Goal: Task Accomplishment & Management: Use online tool/utility

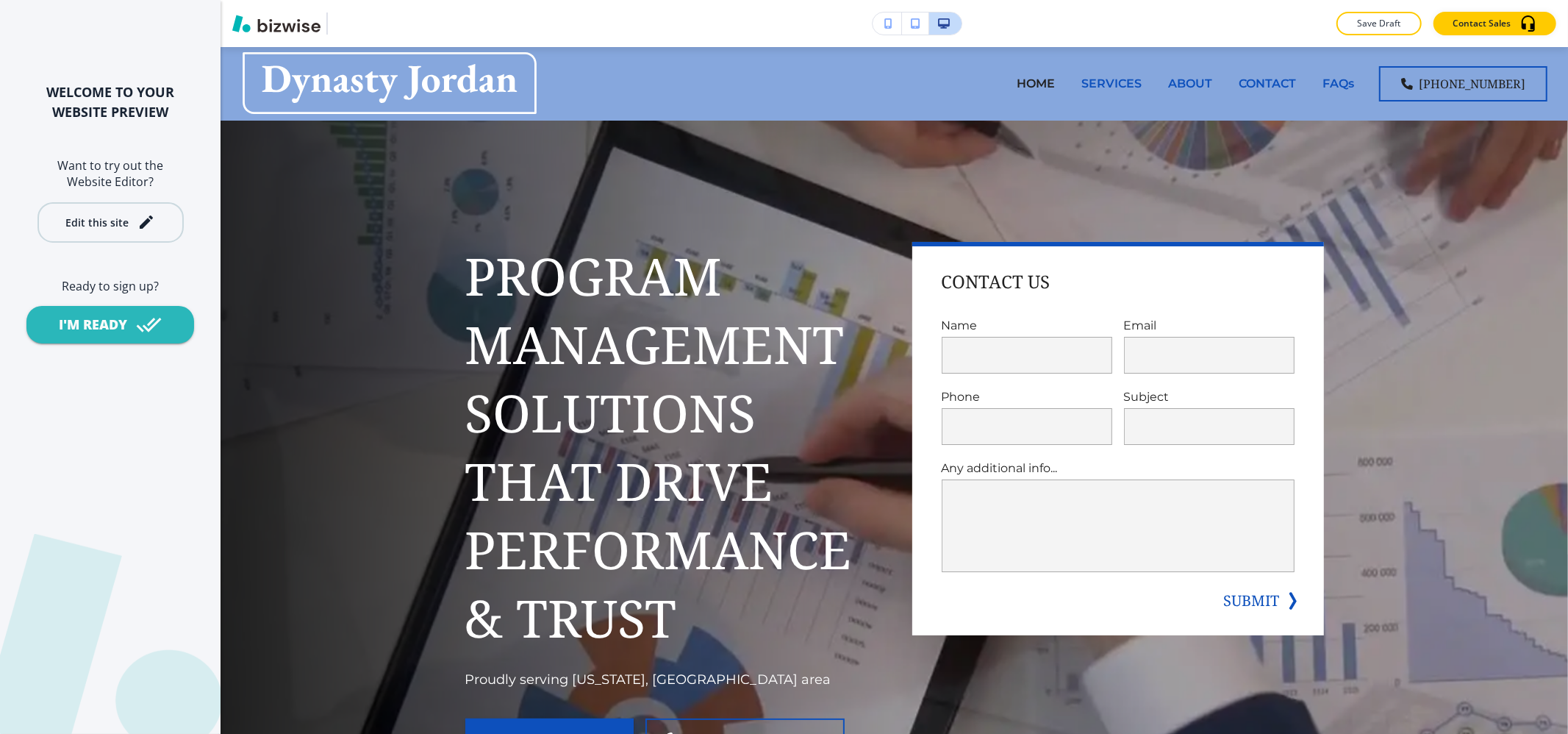
click at [107, 217] on div "Edit this site" at bounding box center [97, 222] width 63 height 11
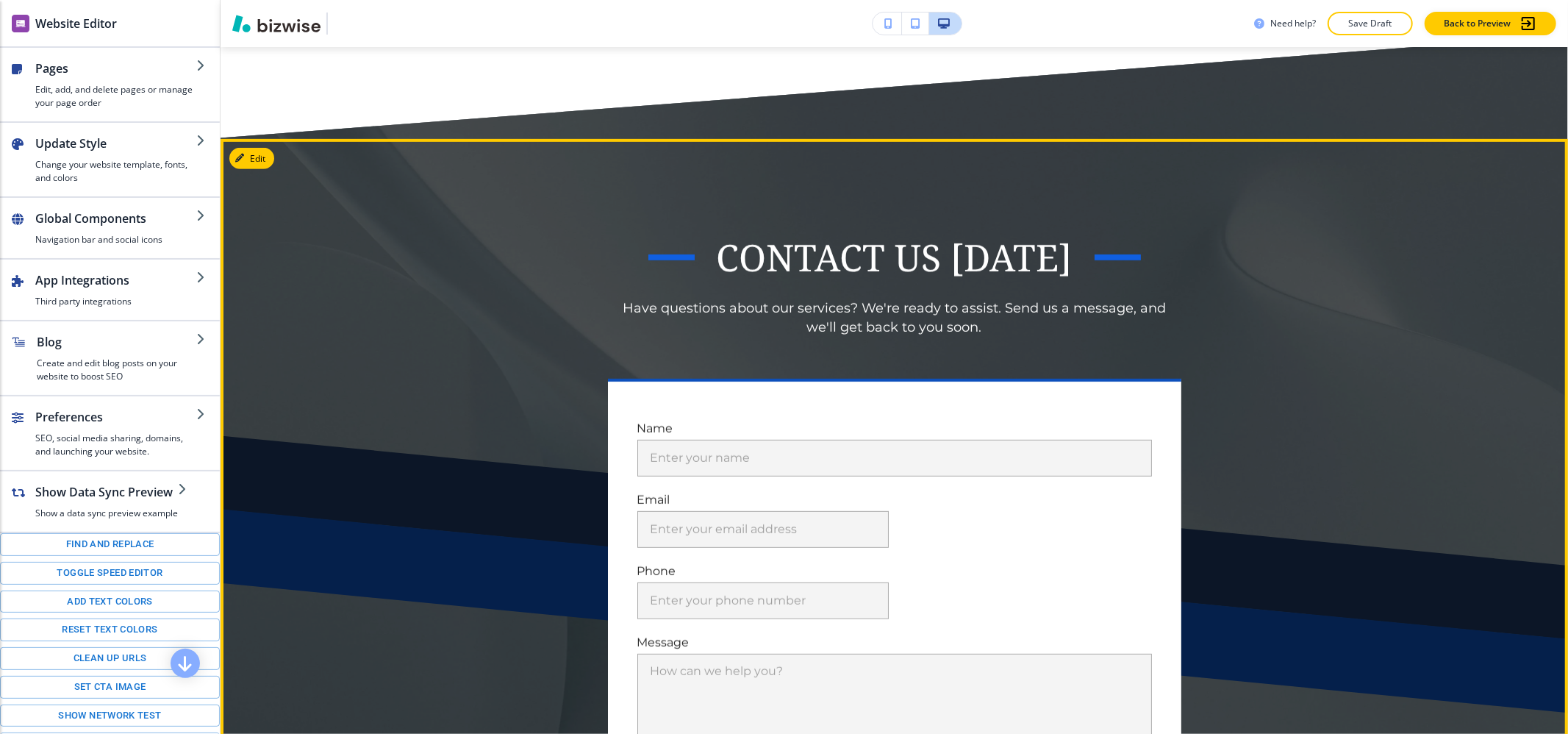
scroll to position [10082, 0]
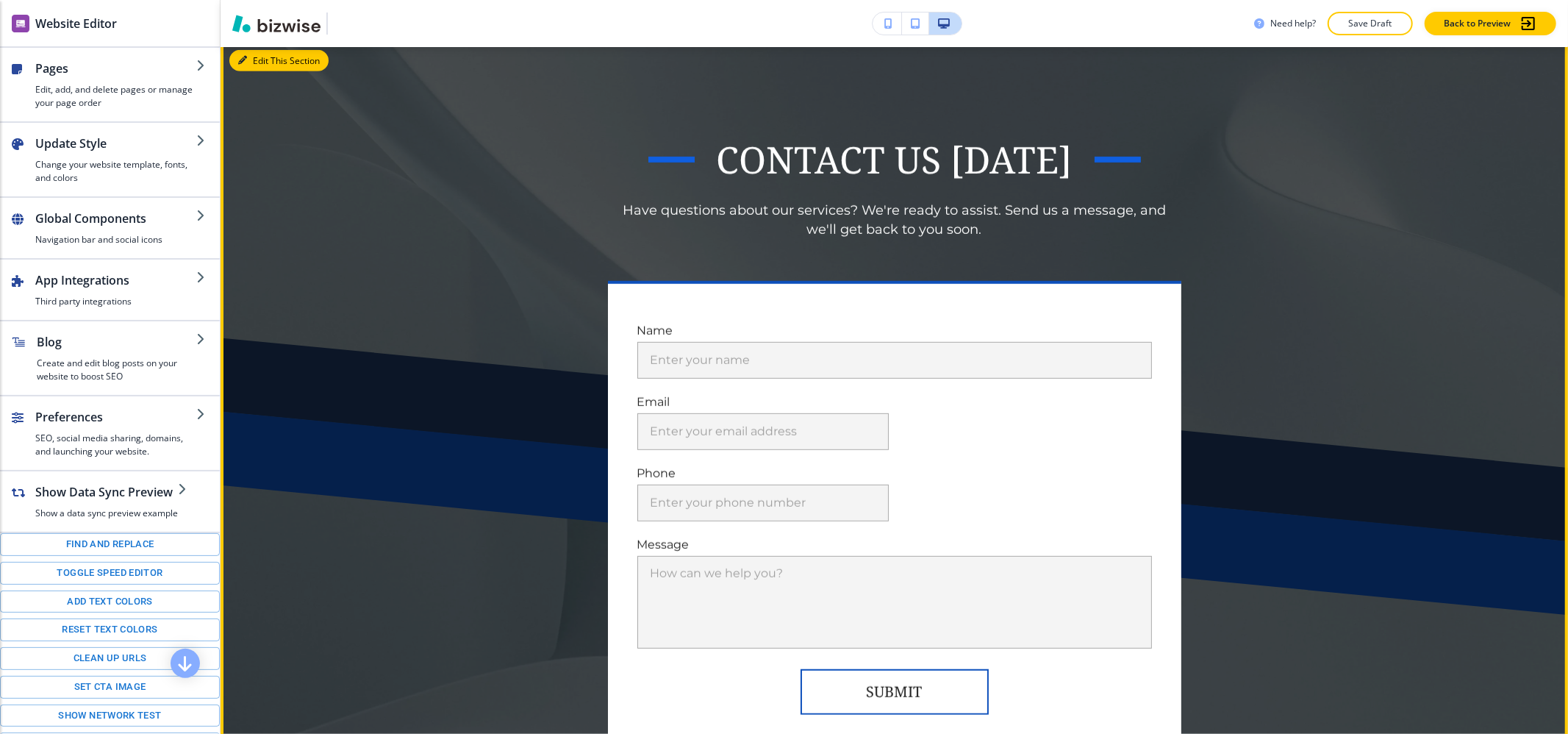
click at [241, 72] on button "Edit This Section" at bounding box center [279, 61] width 99 height 22
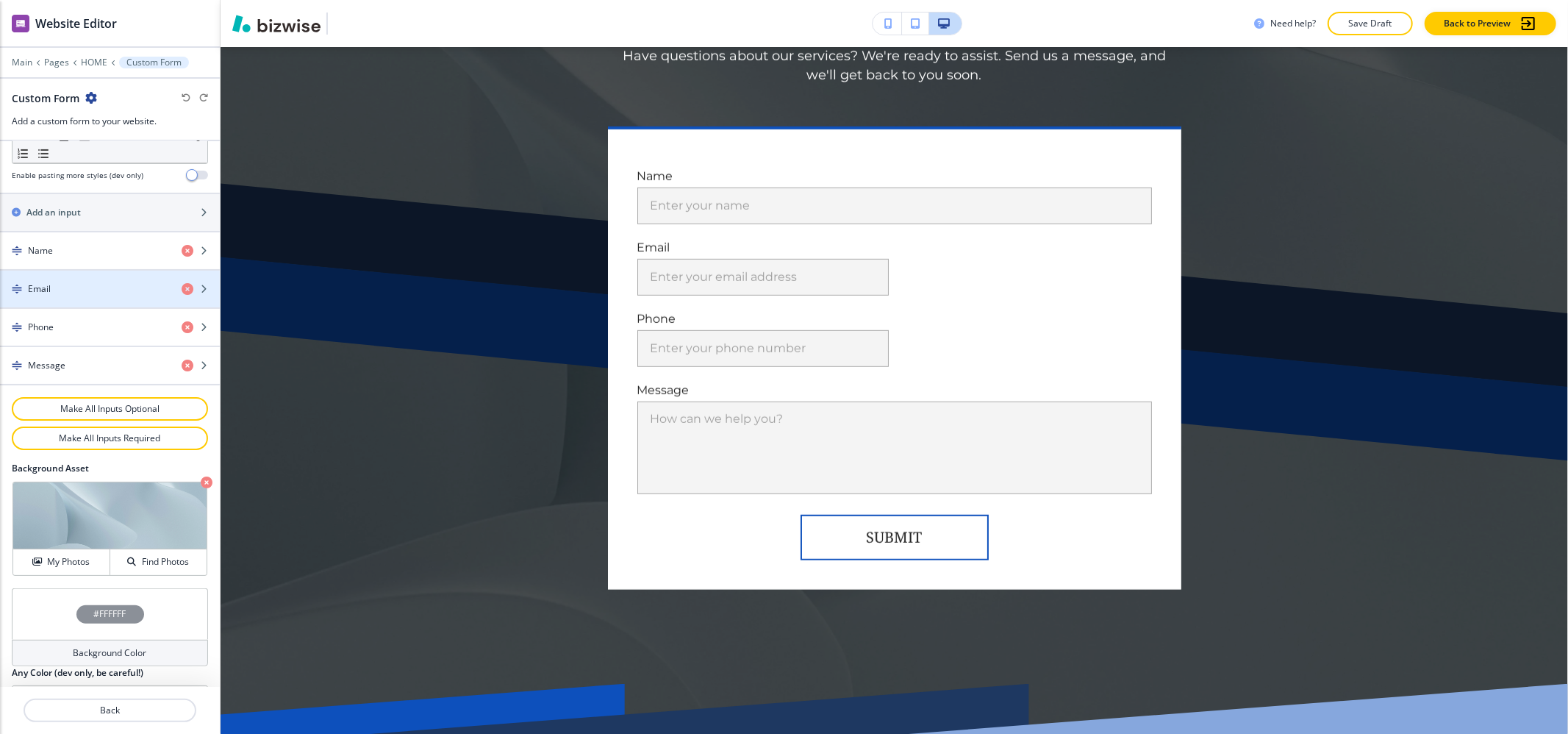
scroll to position [588, 0]
click at [71, 293] on div "Email" at bounding box center [85, 287] width 170 height 14
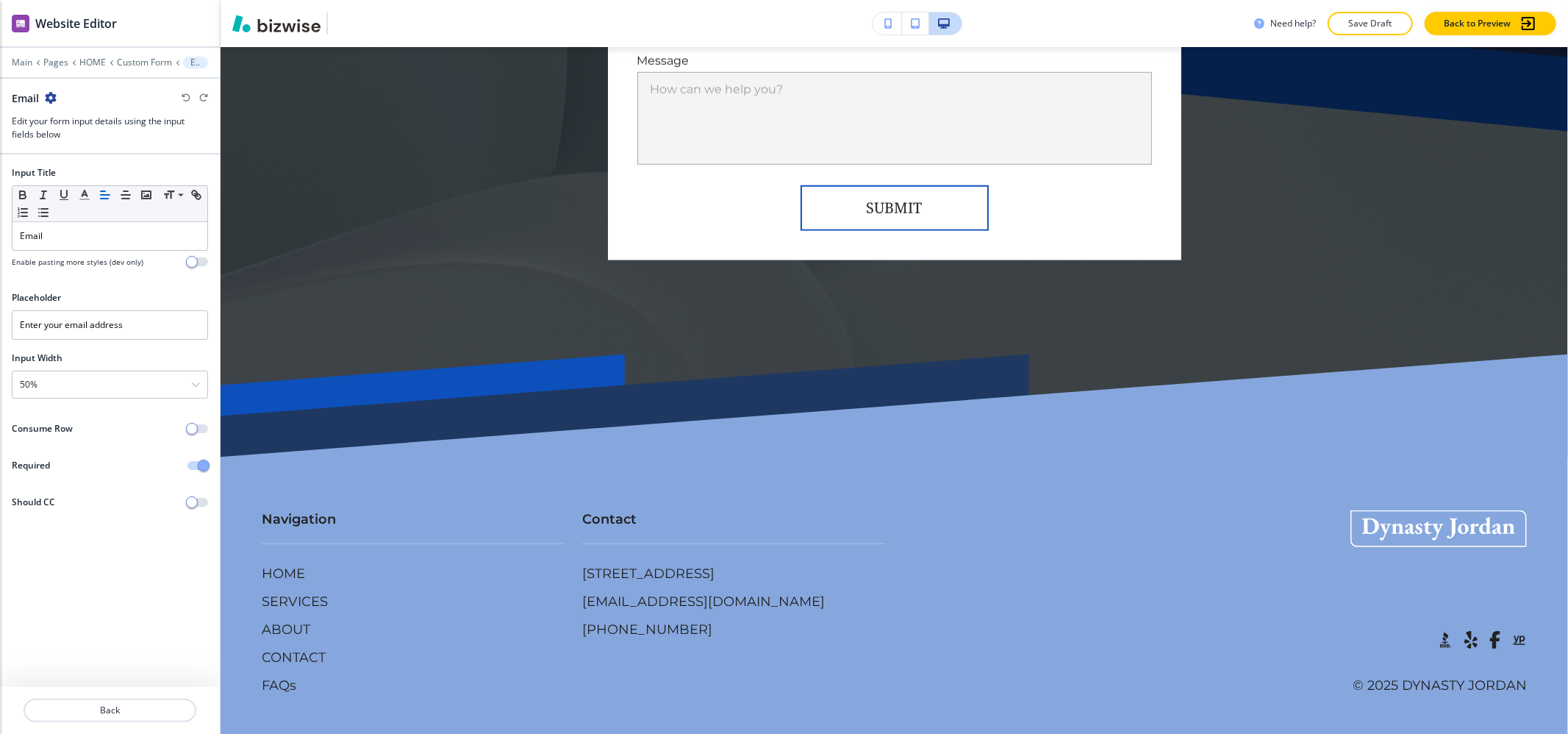
scroll to position [10575, 0]
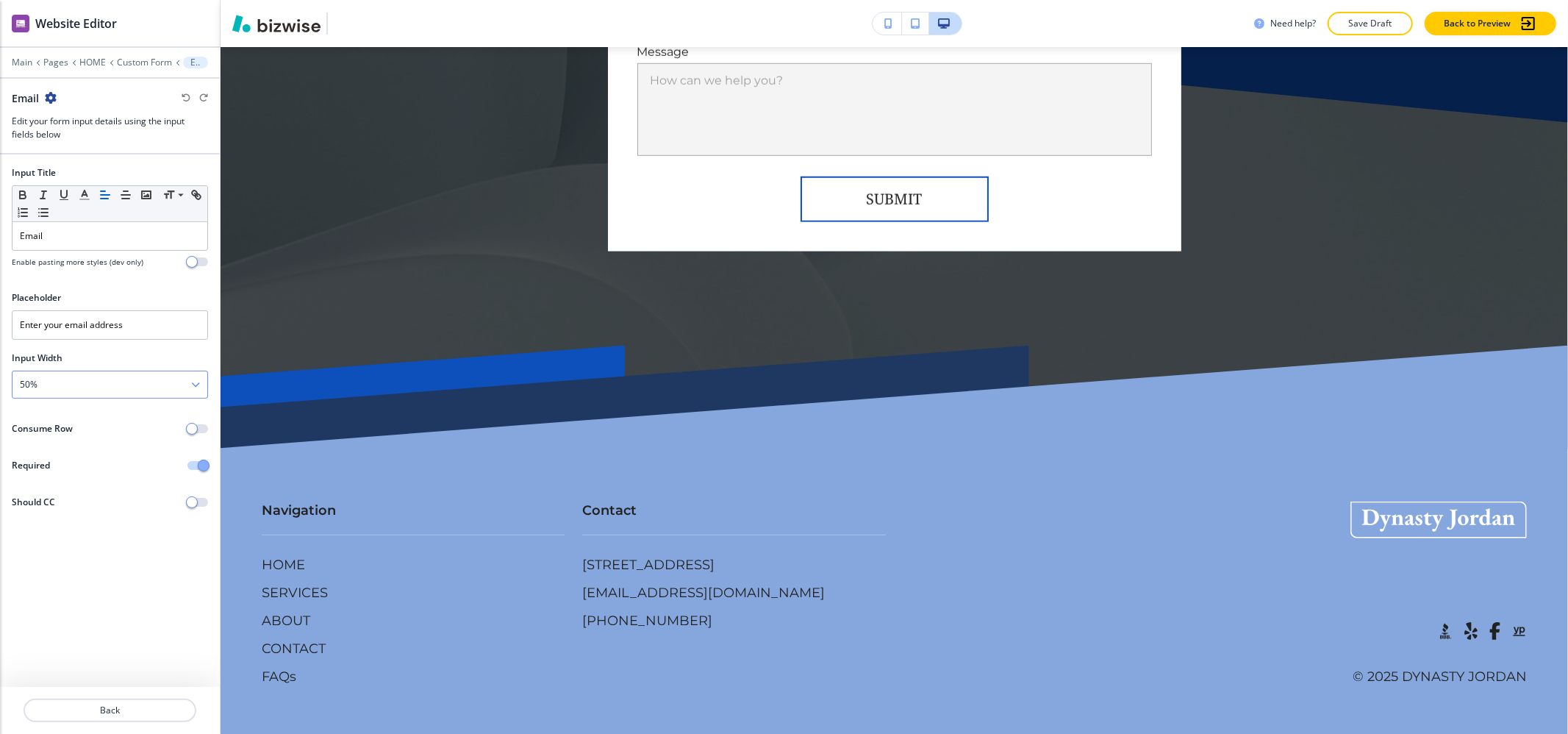
click at [77, 392] on div "50%" at bounding box center [110, 384] width 195 height 26
click at [75, 489] on h4 "100%" at bounding box center [110, 486] width 180 height 14
click at [132, 65] on p "Custom Form" at bounding box center [144, 62] width 55 height 11
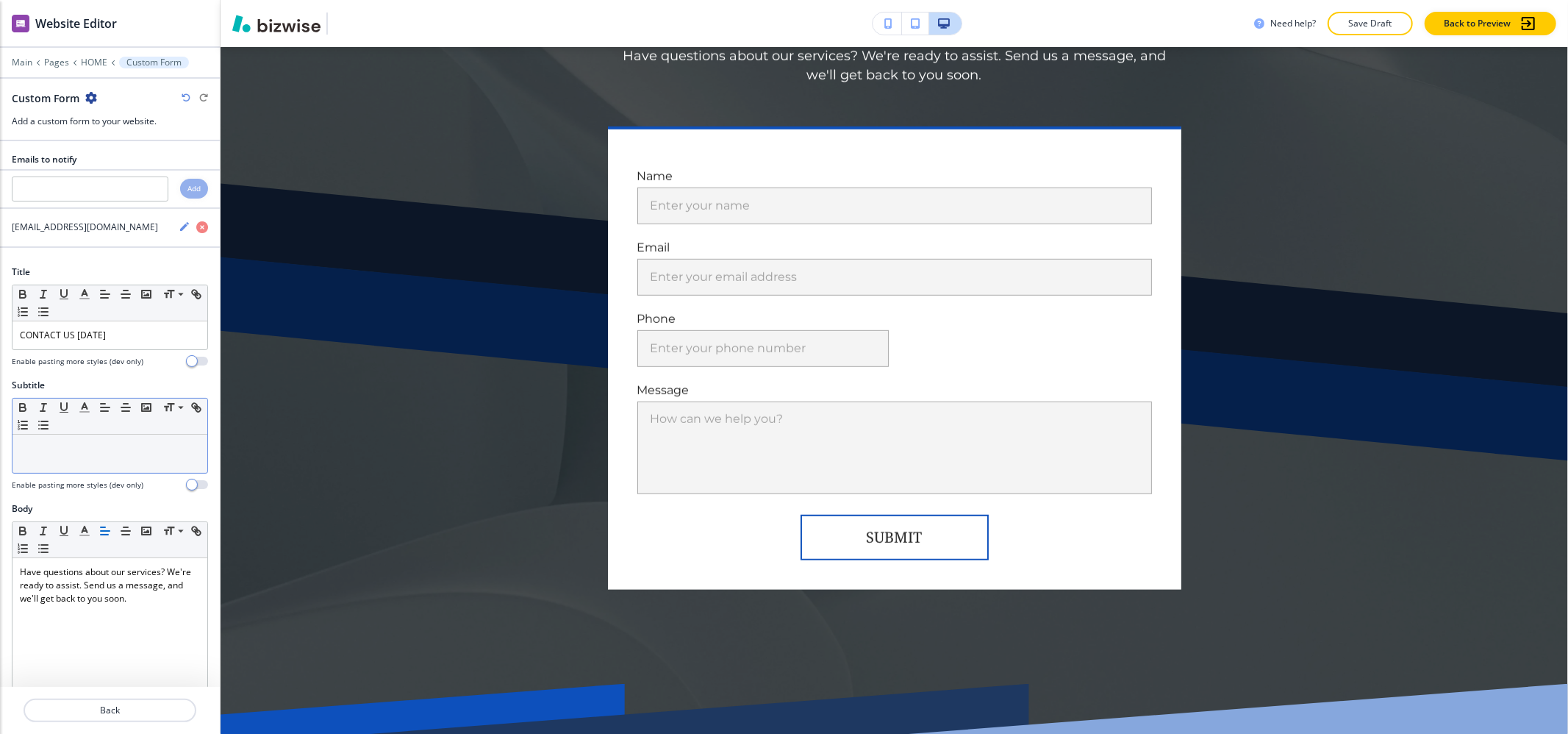
scroll to position [392, 0]
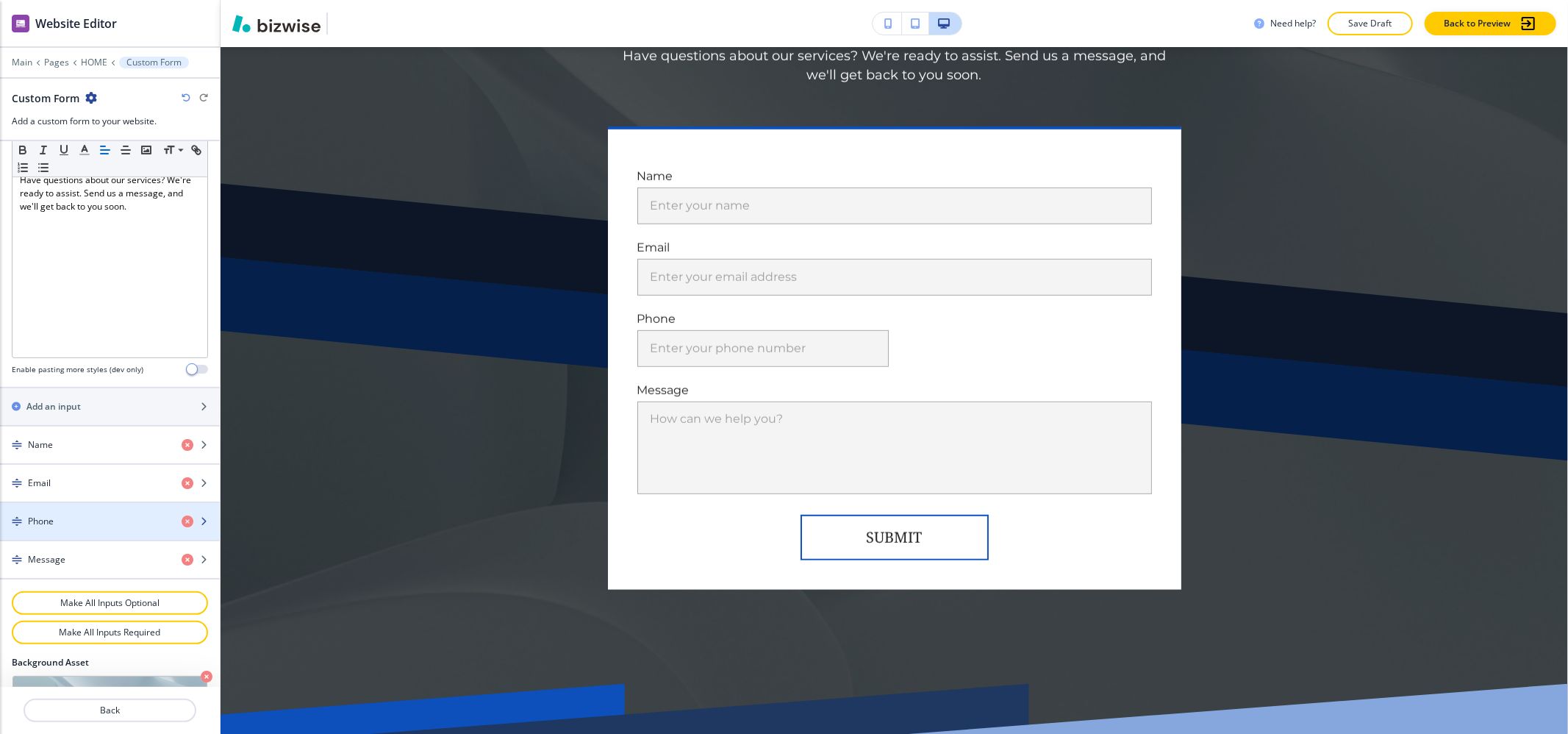
click at [110, 540] on div "button" at bounding box center [110, 534] width 220 height 12
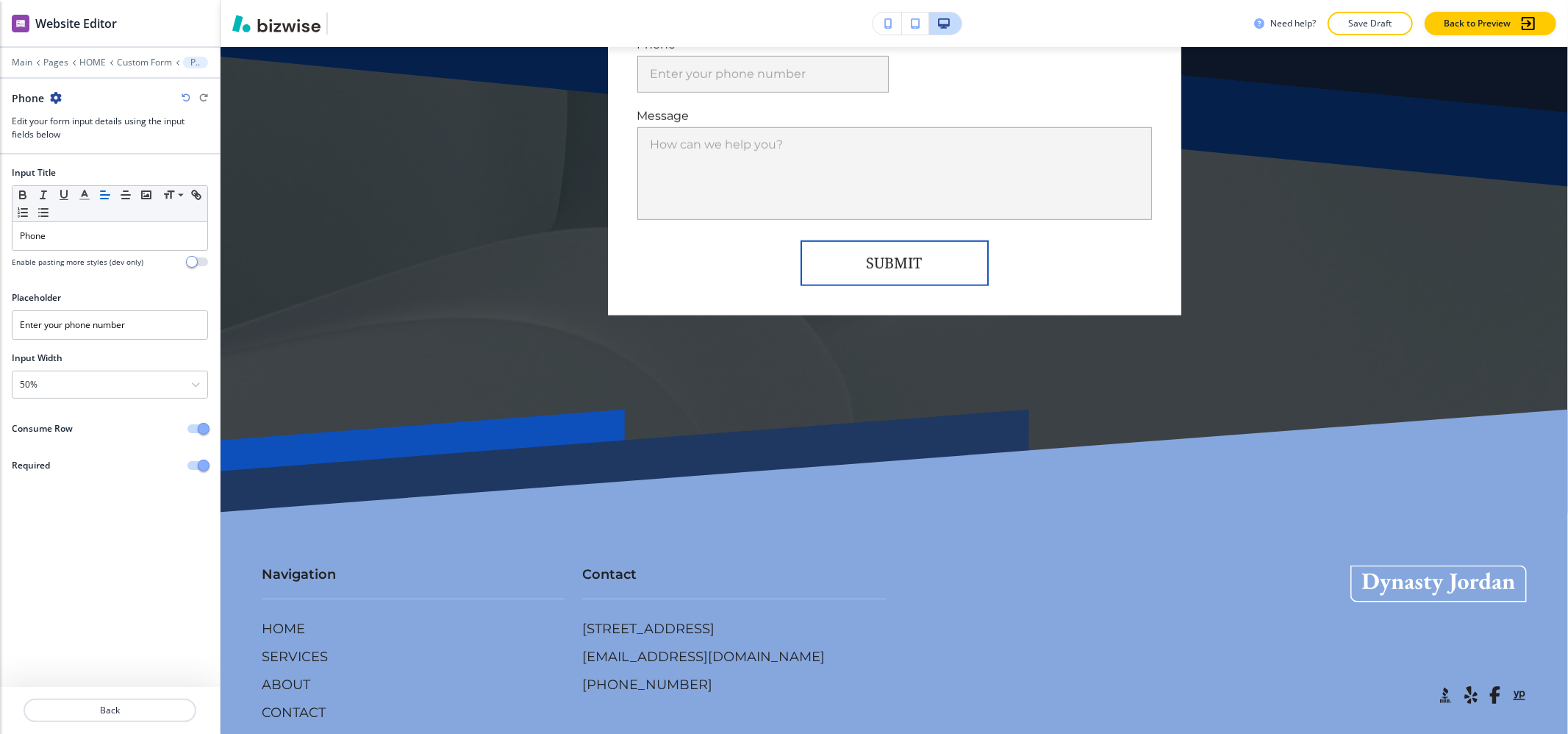
scroll to position [10646, 0]
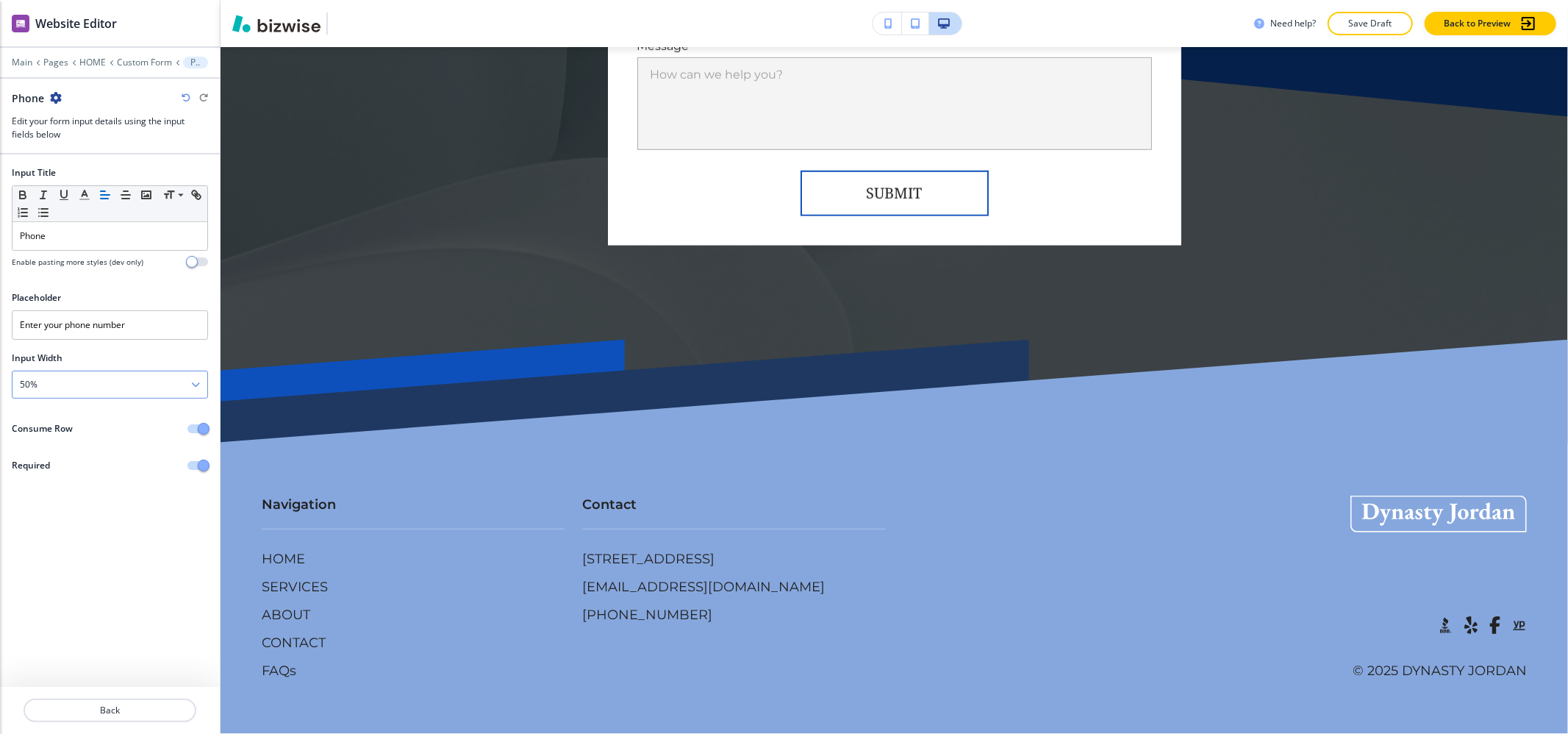
click at [145, 383] on div "50%" at bounding box center [110, 384] width 195 height 26
click at [125, 490] on h4 "100%" at bounding box center [110, 486] width 180 height 14
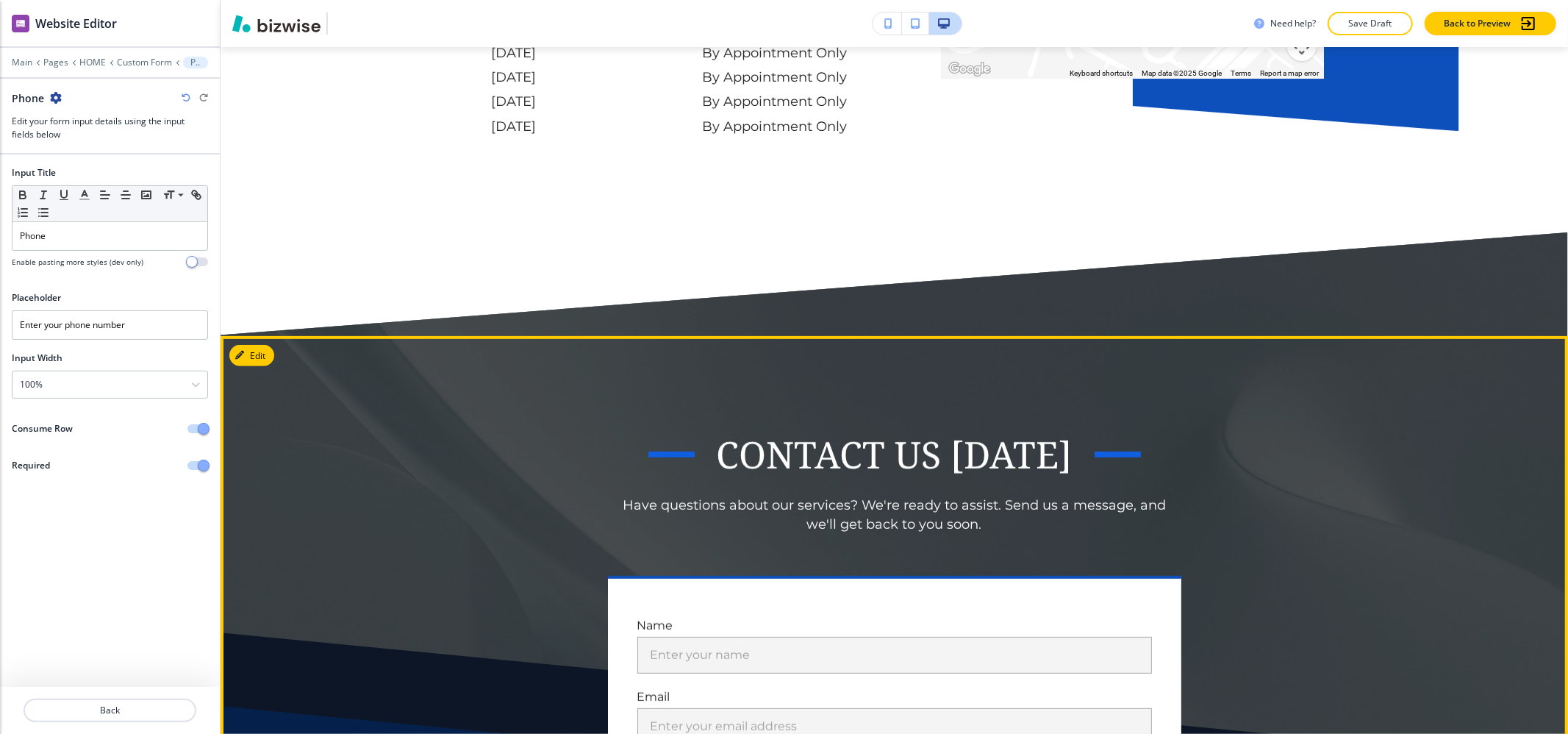
scroll to position [9763, 0]
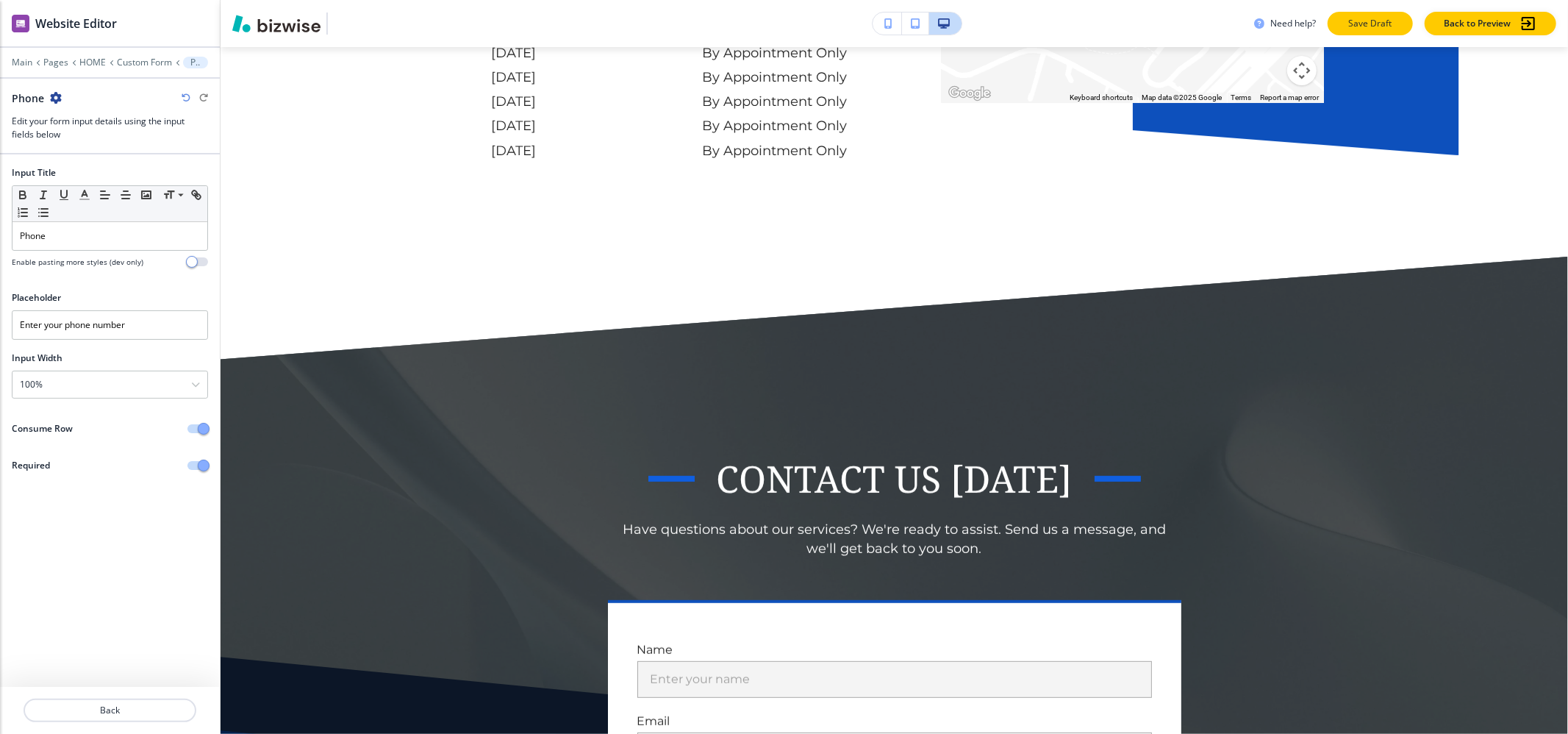
click at [1336, 18] on button "Save Draft" at bounding box center [1371, 23] width 86 height 23
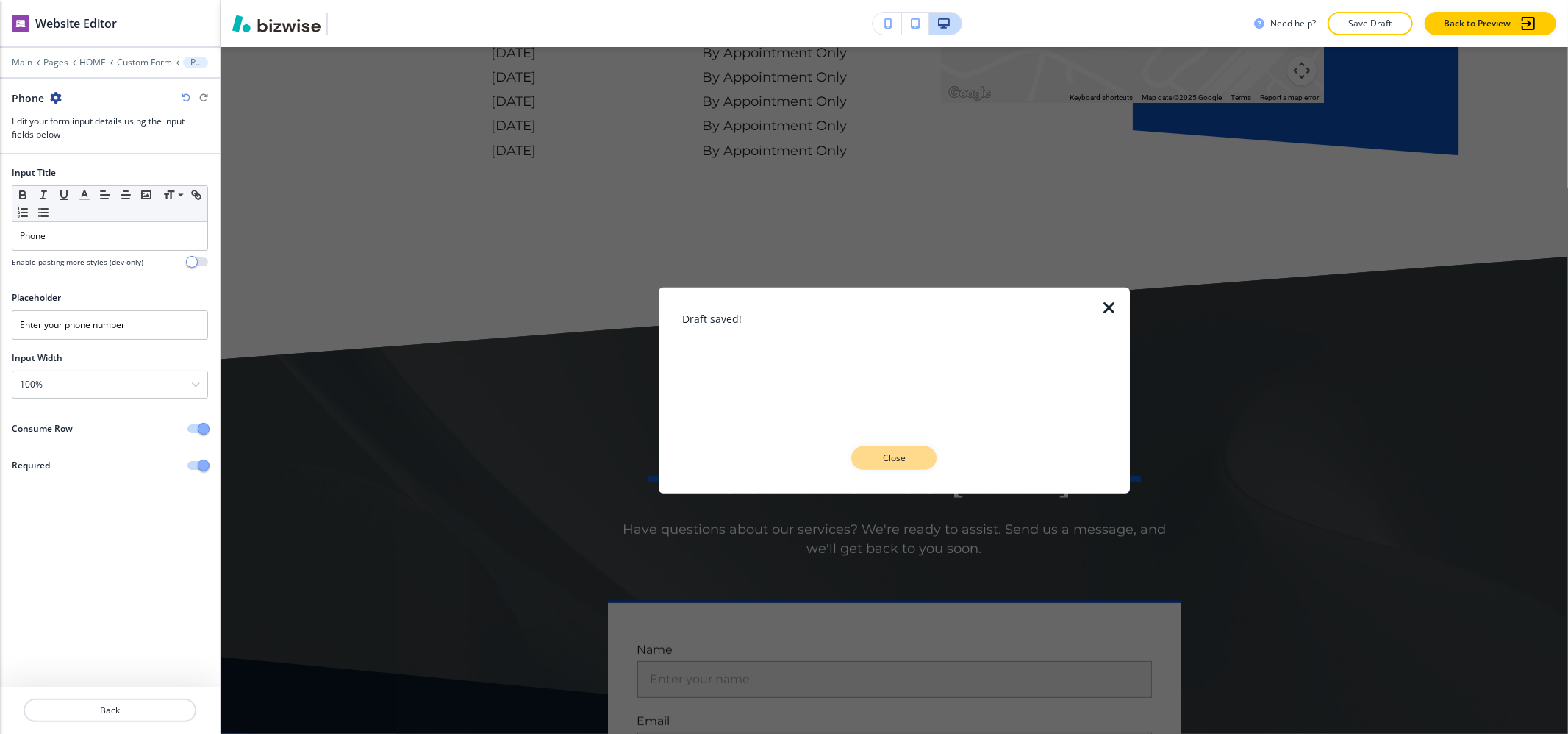
click at [915, 465] on button "Close" at bounding box center [894, 458] width 86 height 23
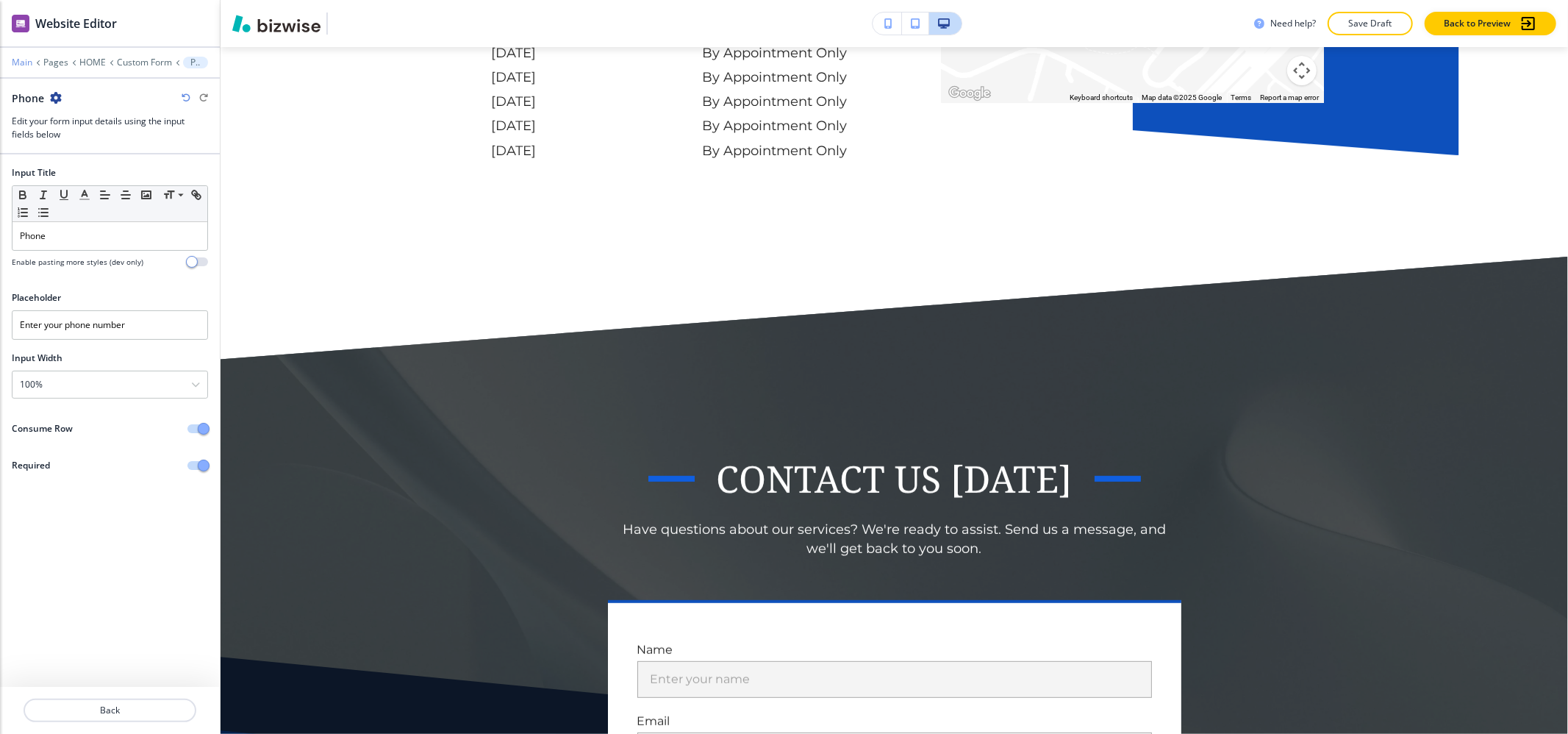
click at [18, 68] on p "Main" at bounding box center [22, 62] width 20 height 11
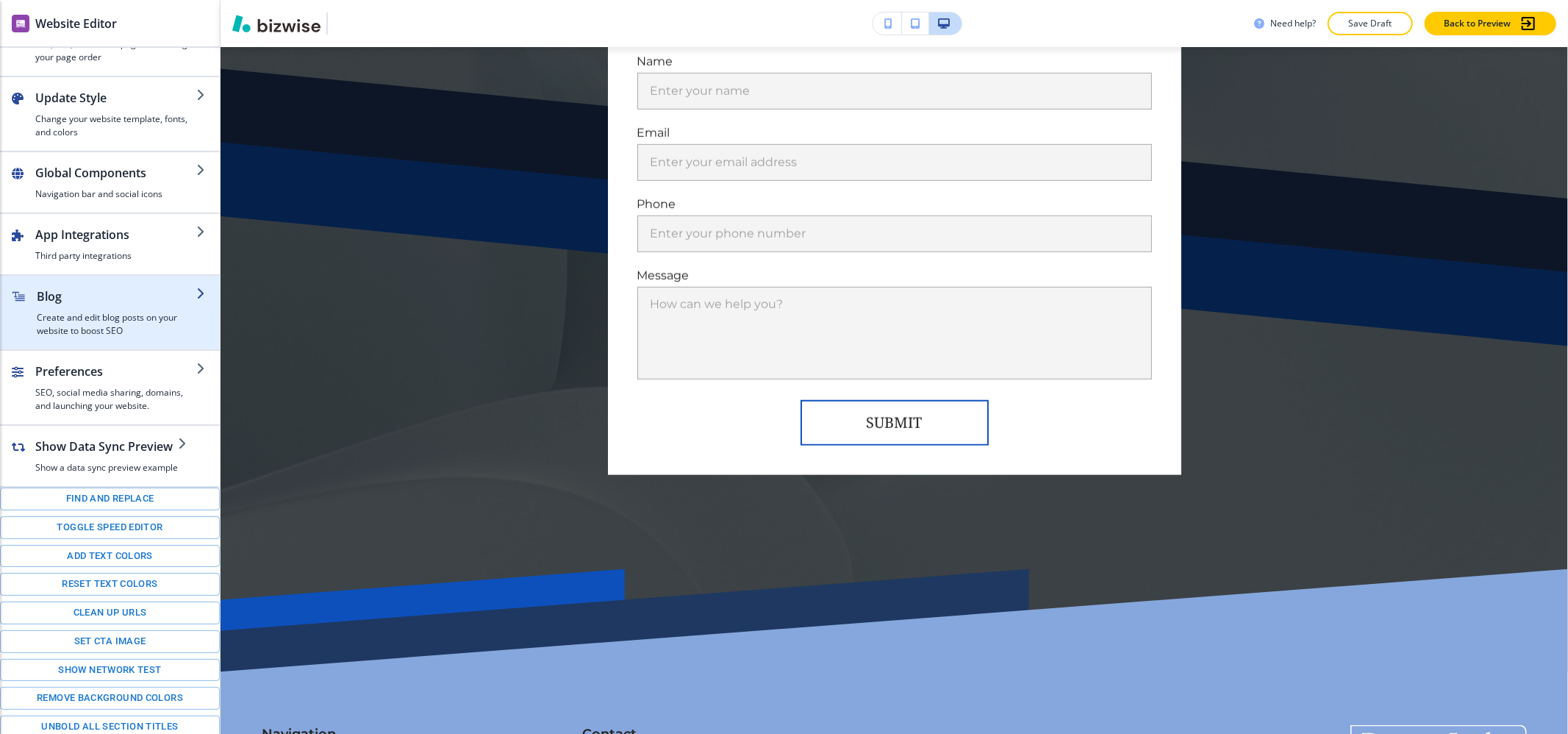
scroll to position [71, 0]
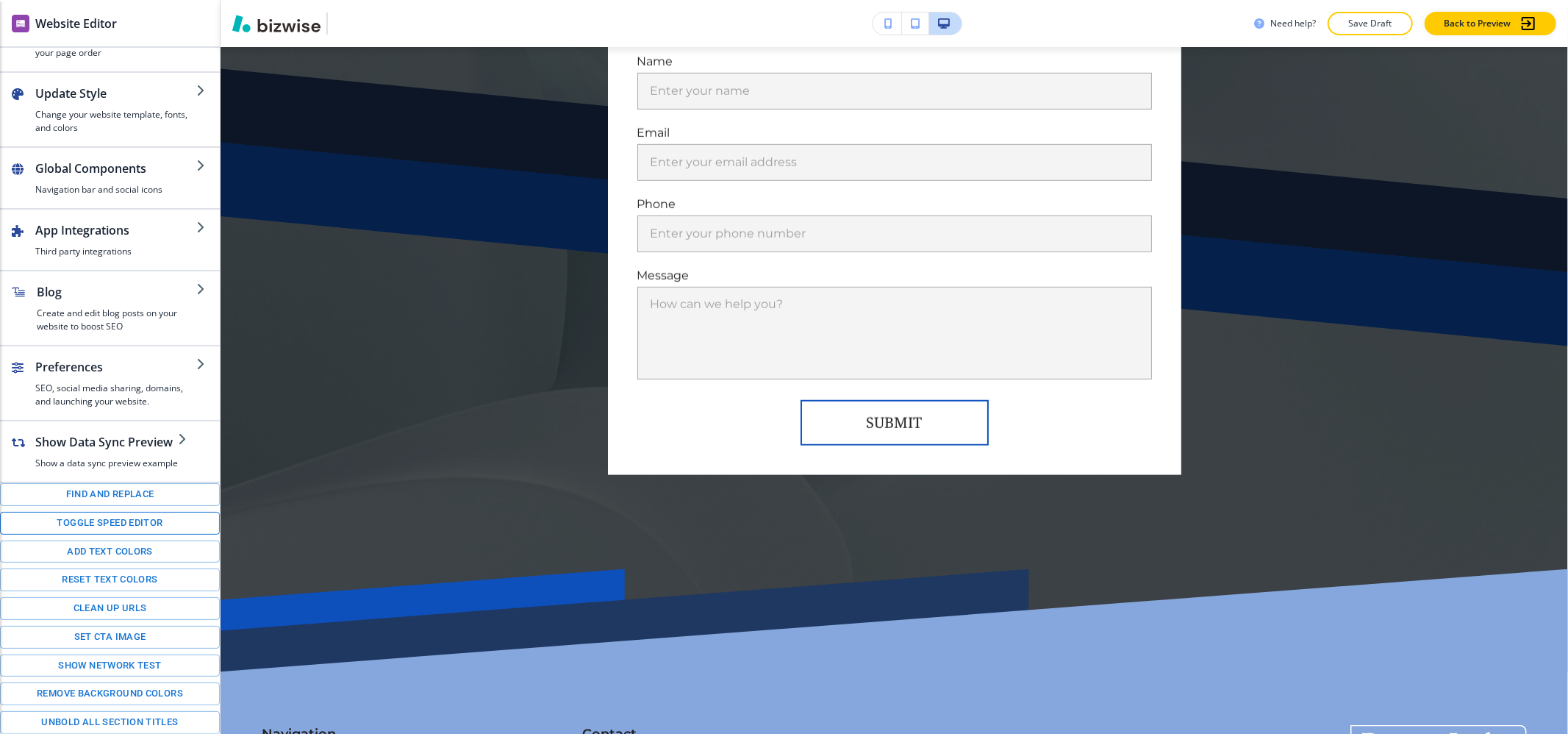
click at [63, 518] on button "Toggle speed editor" at bounding box center [110, 523] width 220 height 23
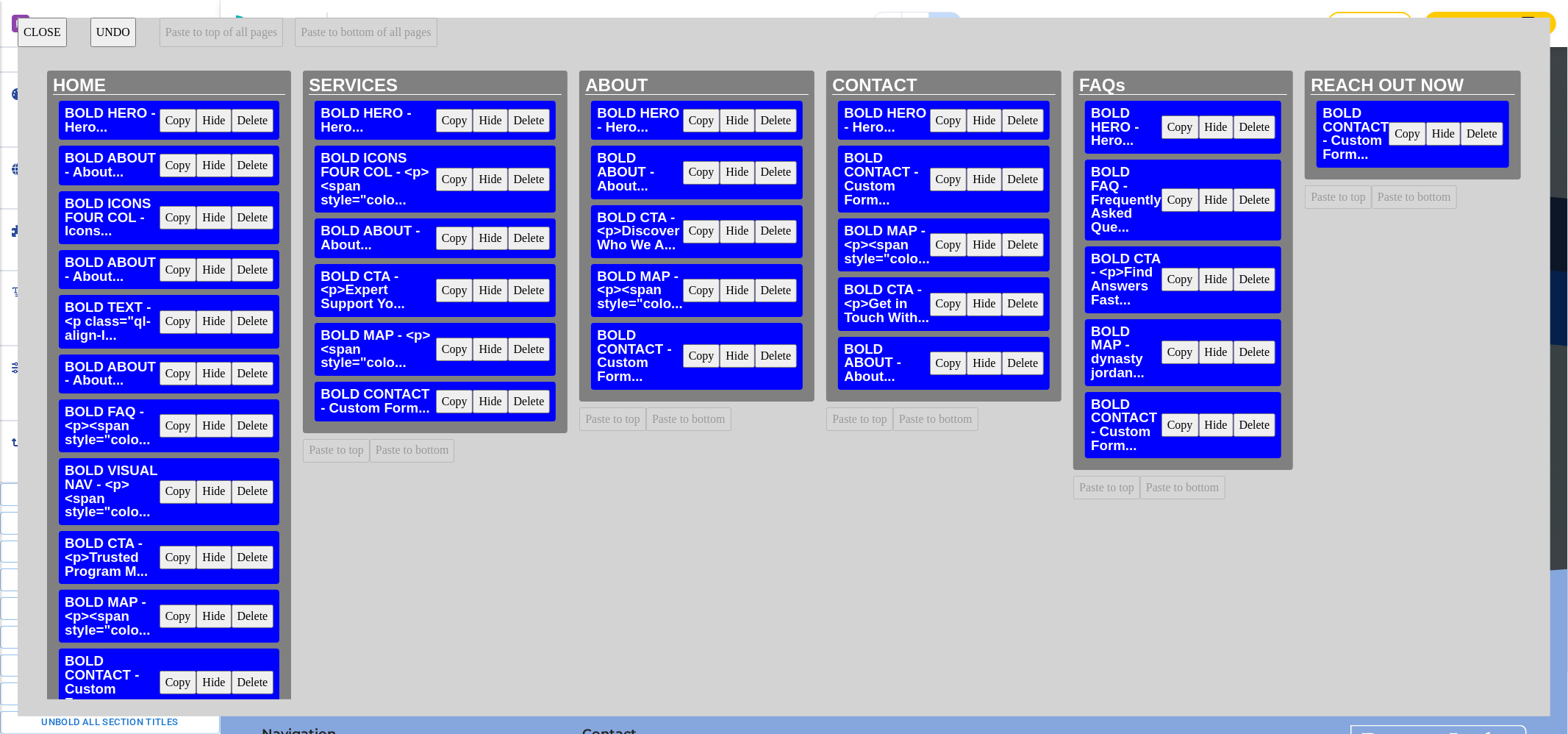
scroll to position [71, 0]
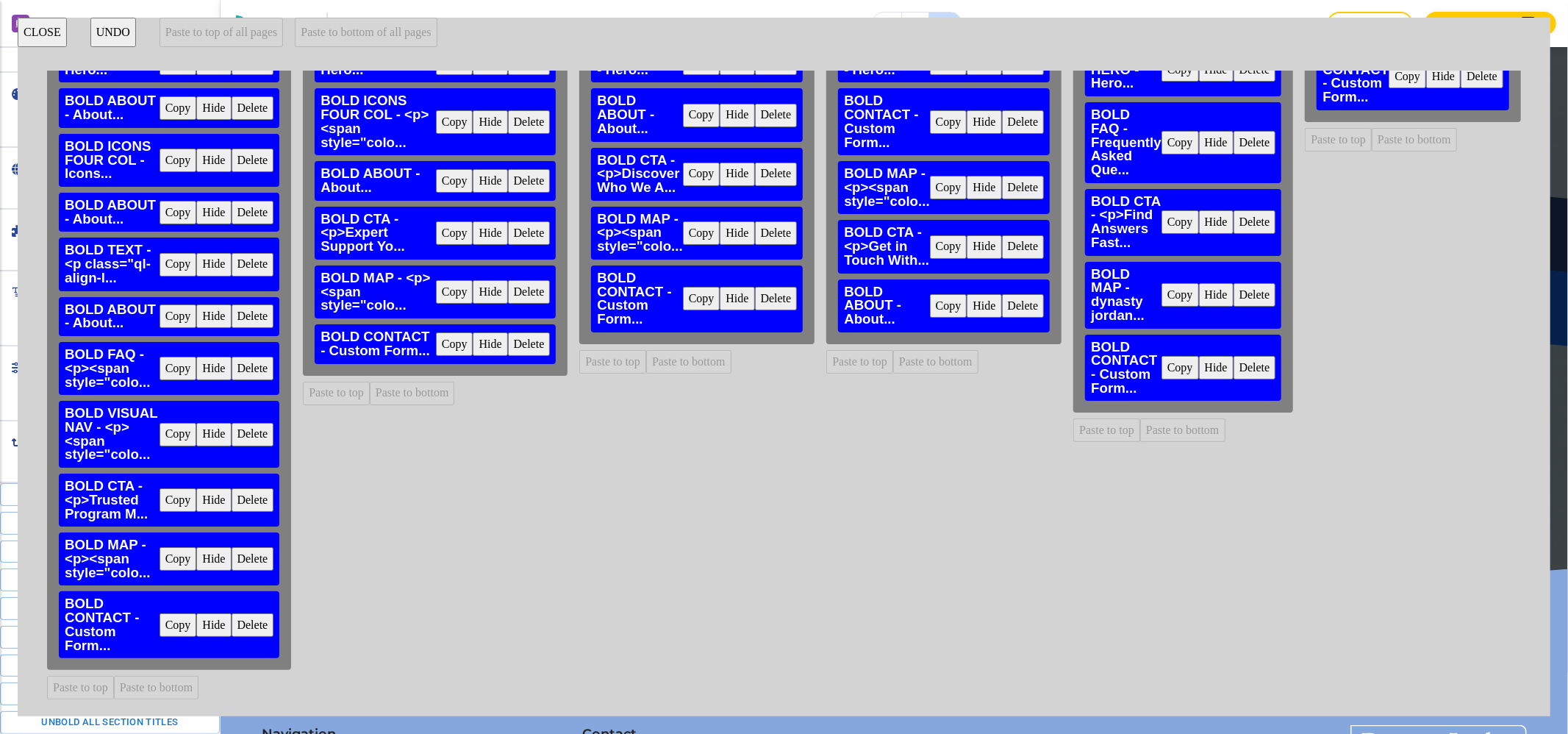
drag, startPoint x: 340, startPoint y: 474, endPoint x: 322, endPoint y: 522, distance: 51.3
click at [334, 486] on div "SERVICES BOLD HERO - Hero... Copy Hide Delete BOLD ICONS FOUR COL - <p><span st…" at bounding box center [435, 328] width 276 height 629
click at [169, 613] on button "Copy" at bounding box center [179, 624] width 38 height 23
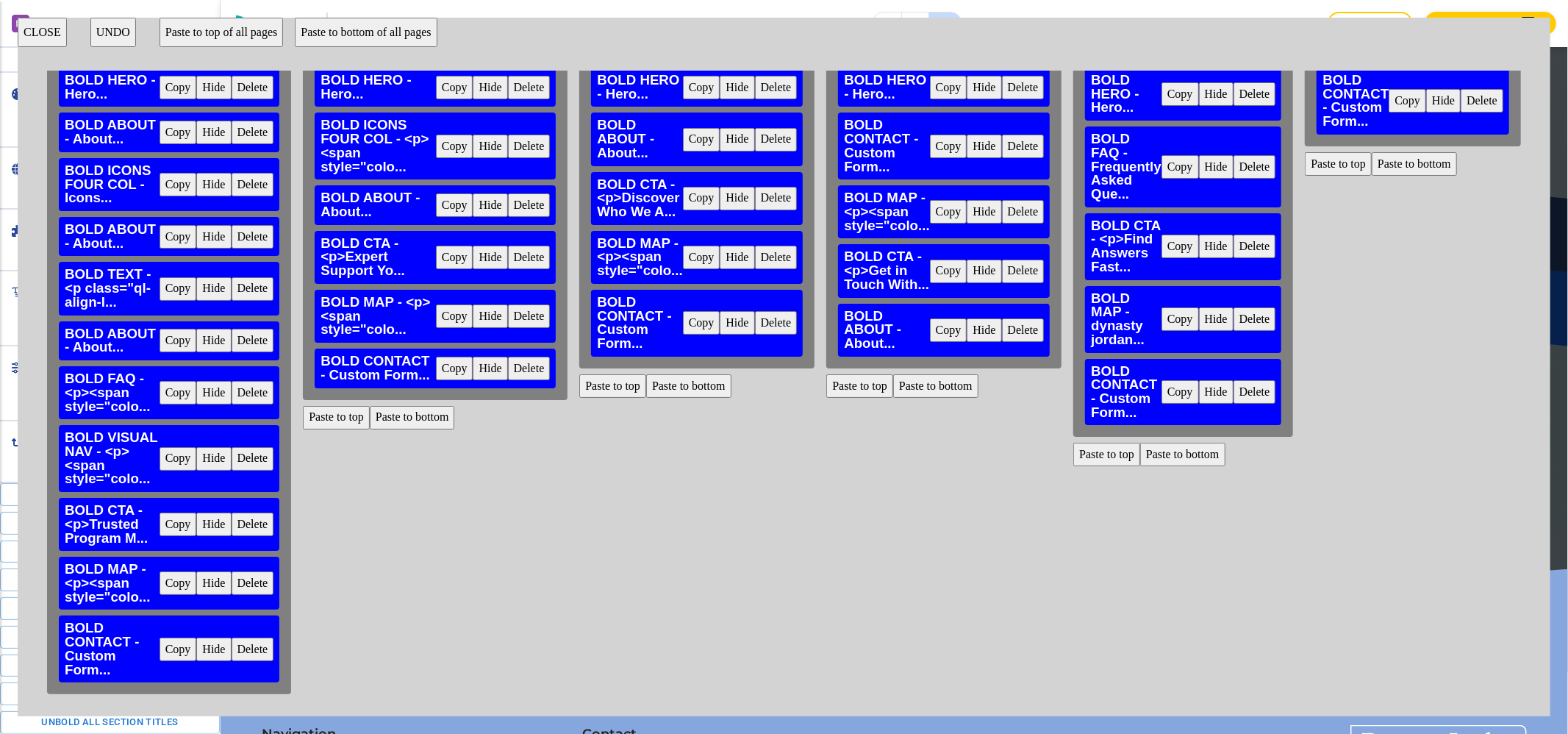
scroll to position [0, 0]
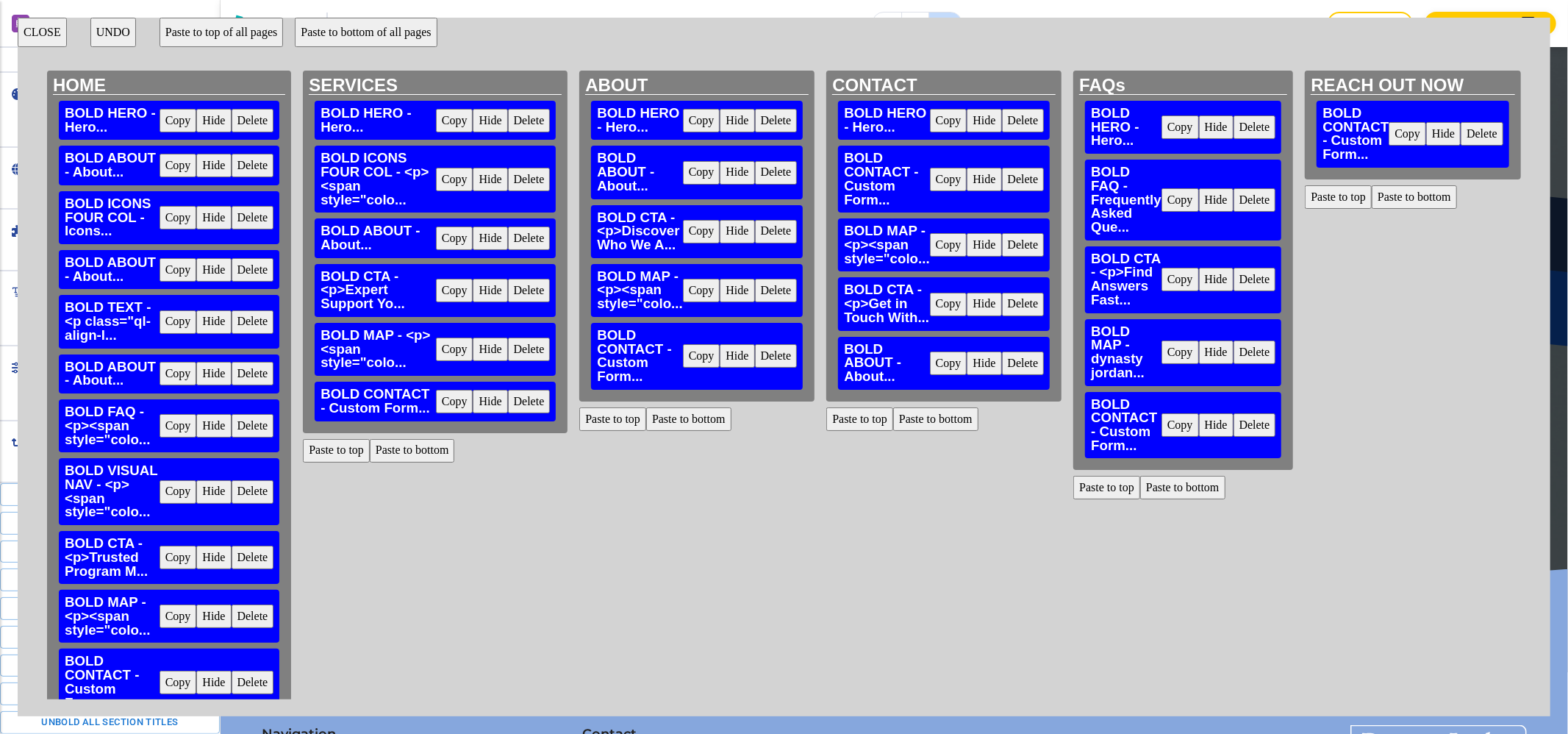
click at [403, 447] on button "Paste to bottom" at bounding box center [413, 450] width 86 height 23
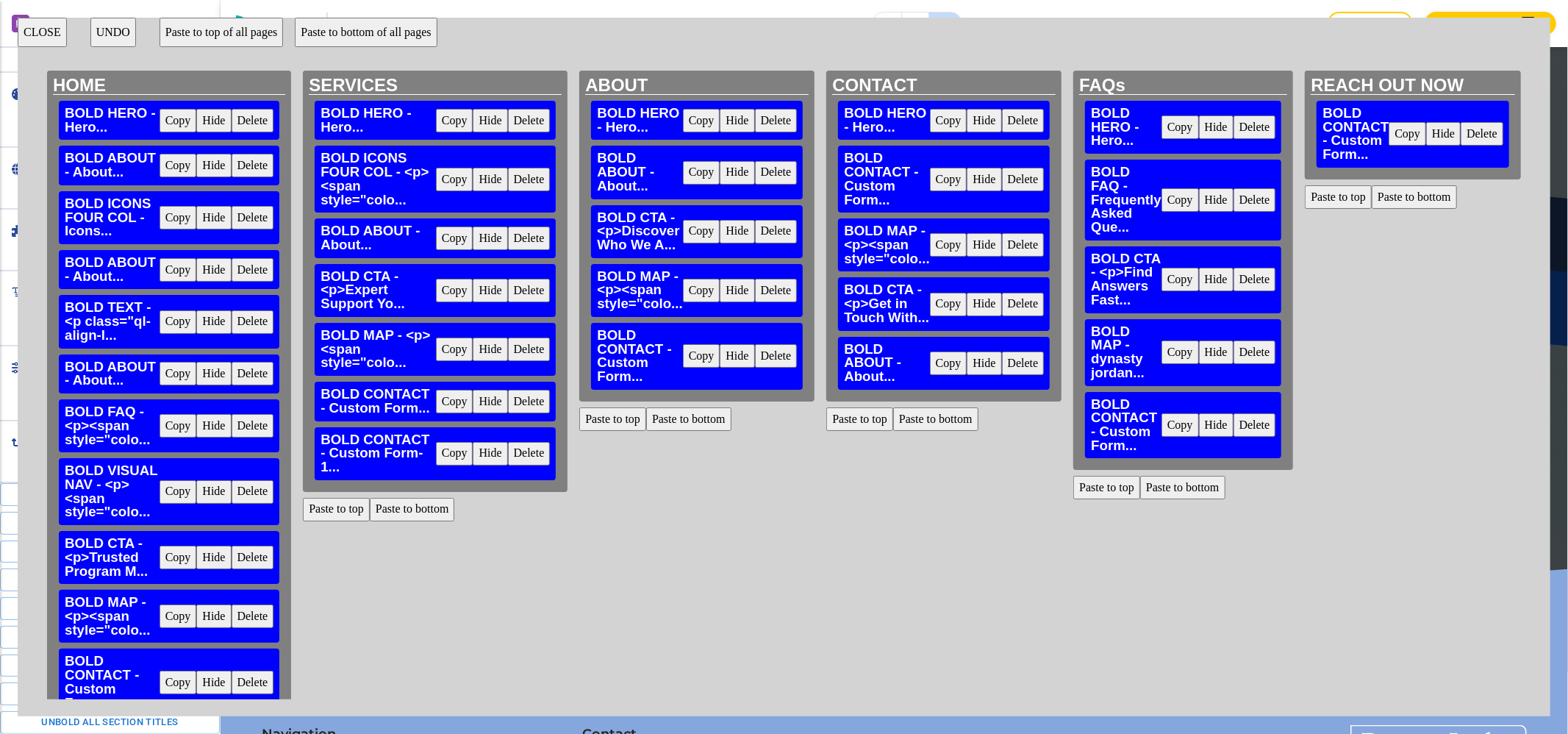
click at [677, 420] on button "Paste to bottom" at bounding box center [689, 419] width 86 height 23
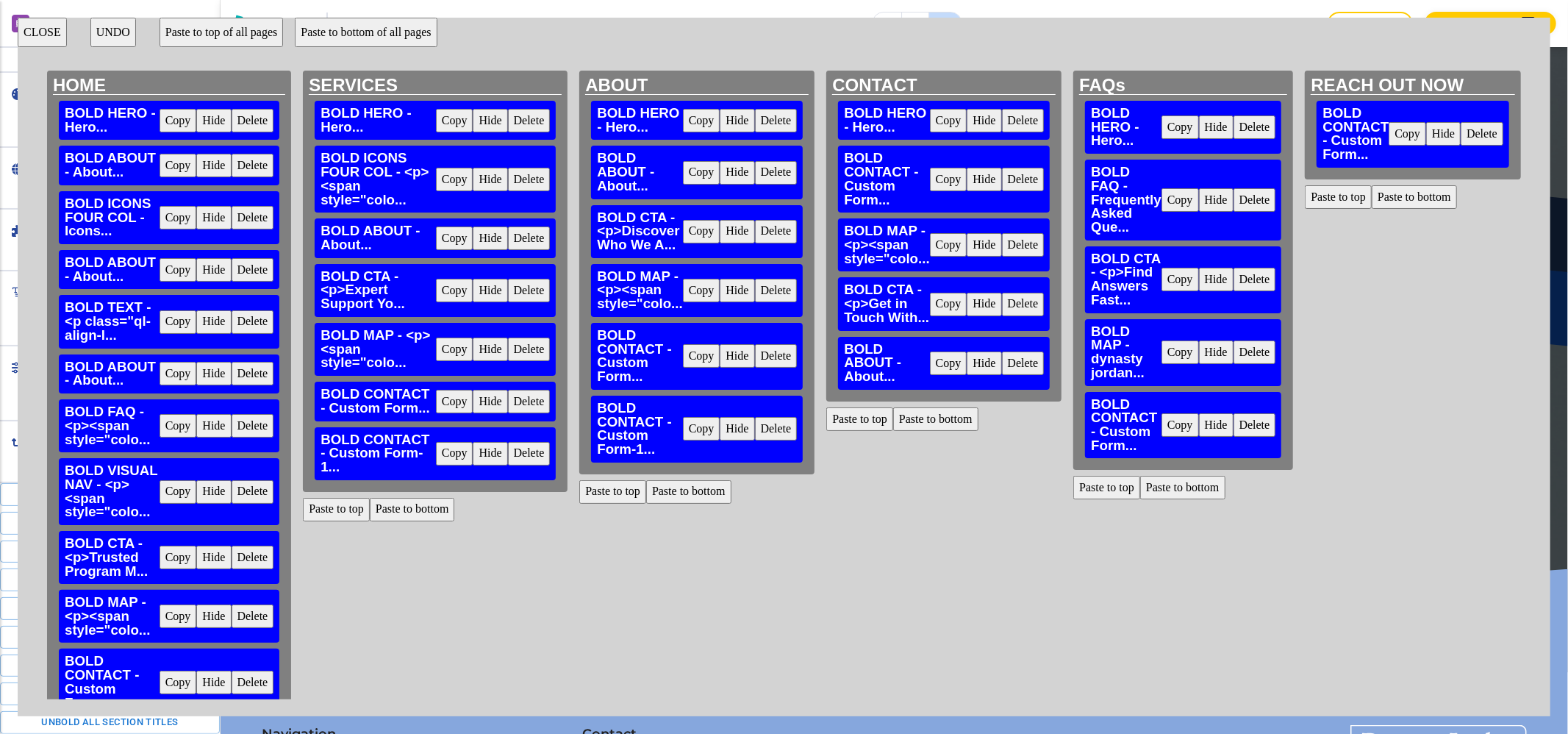
click at [933, 414] on button "Paste to bottom" at bounding box center [936, 419] width 86 height 23
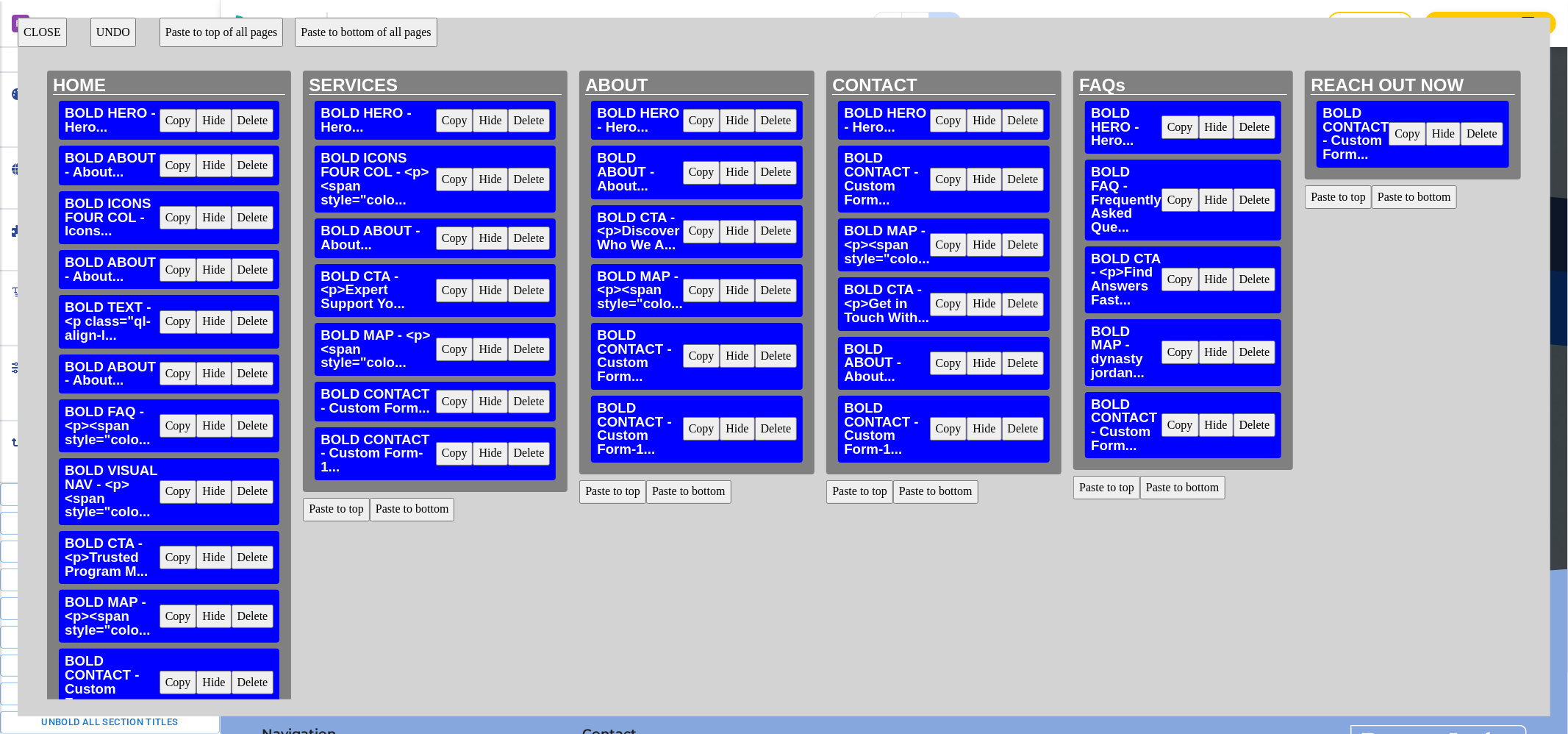
click at [1188, 487] on button "Paste to bottom" at bounding box center [1183, 487] width 86 height 23
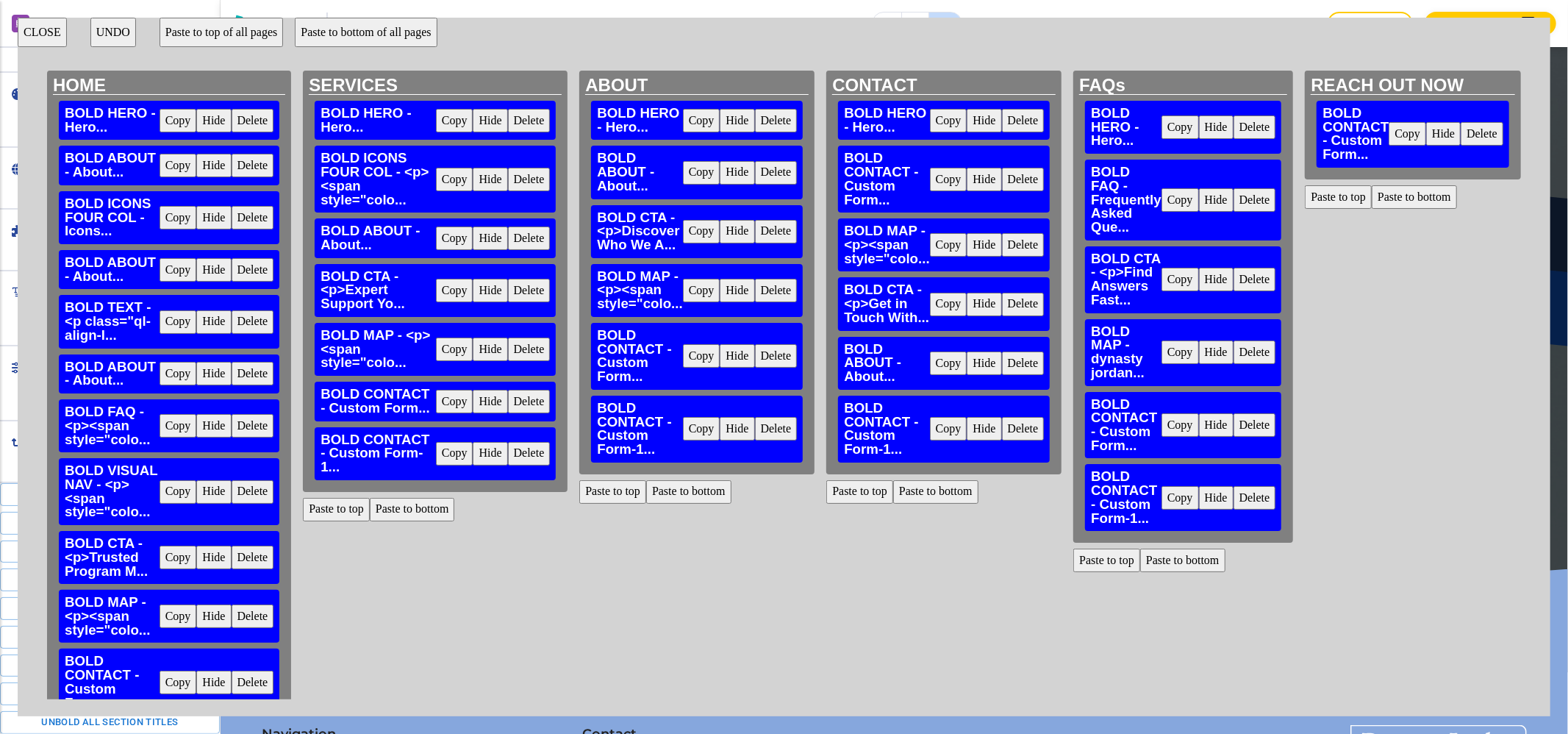
click at [533, 405] on button "Delete" at bounding box center [529, 401] width 43 height 23
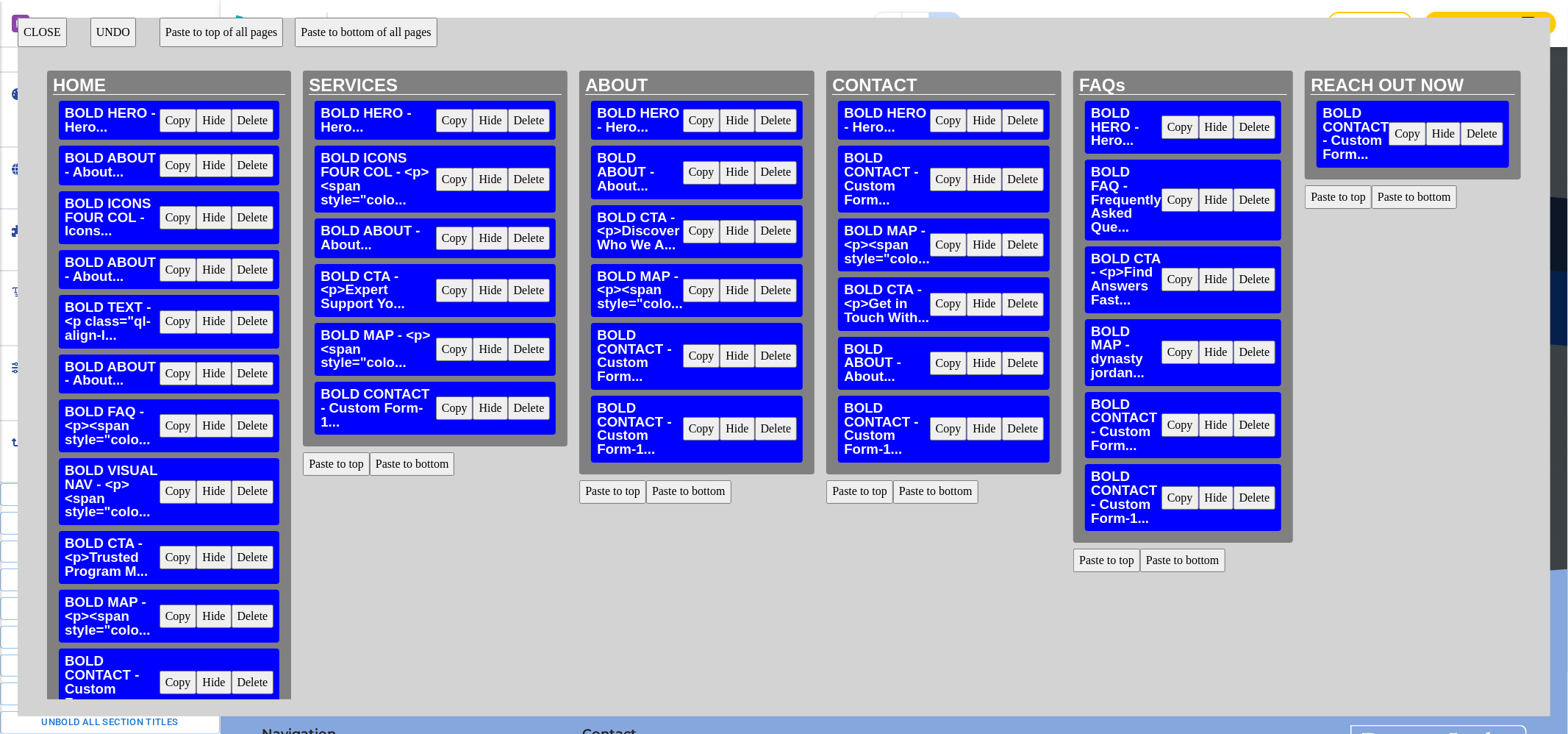
click at [774, 356] on button "Delete" at bounding box center [776, 356] width 43 height 23
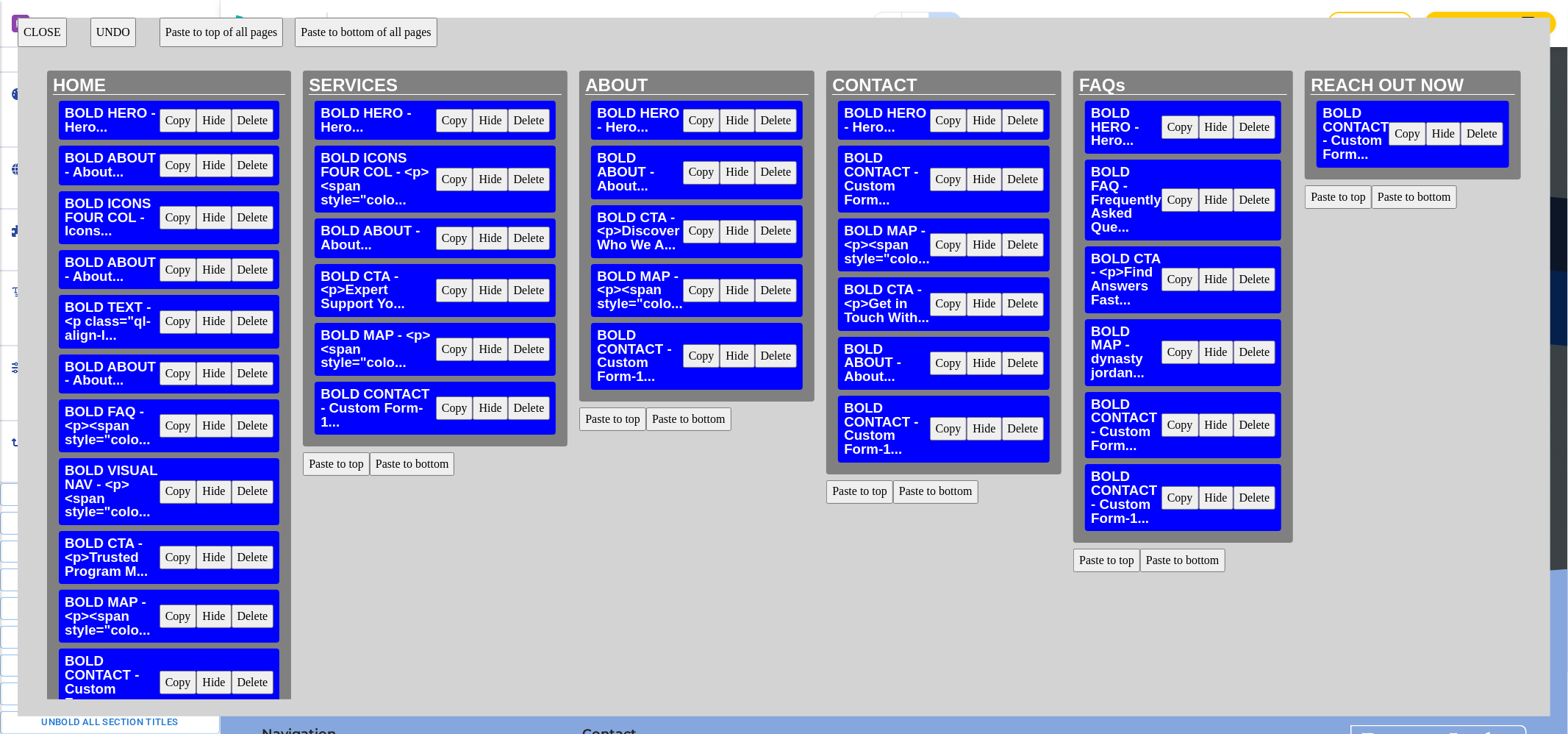
click at [1245, 423] on button "Delete" at bounding box center [1254, 425] width 43 height 23
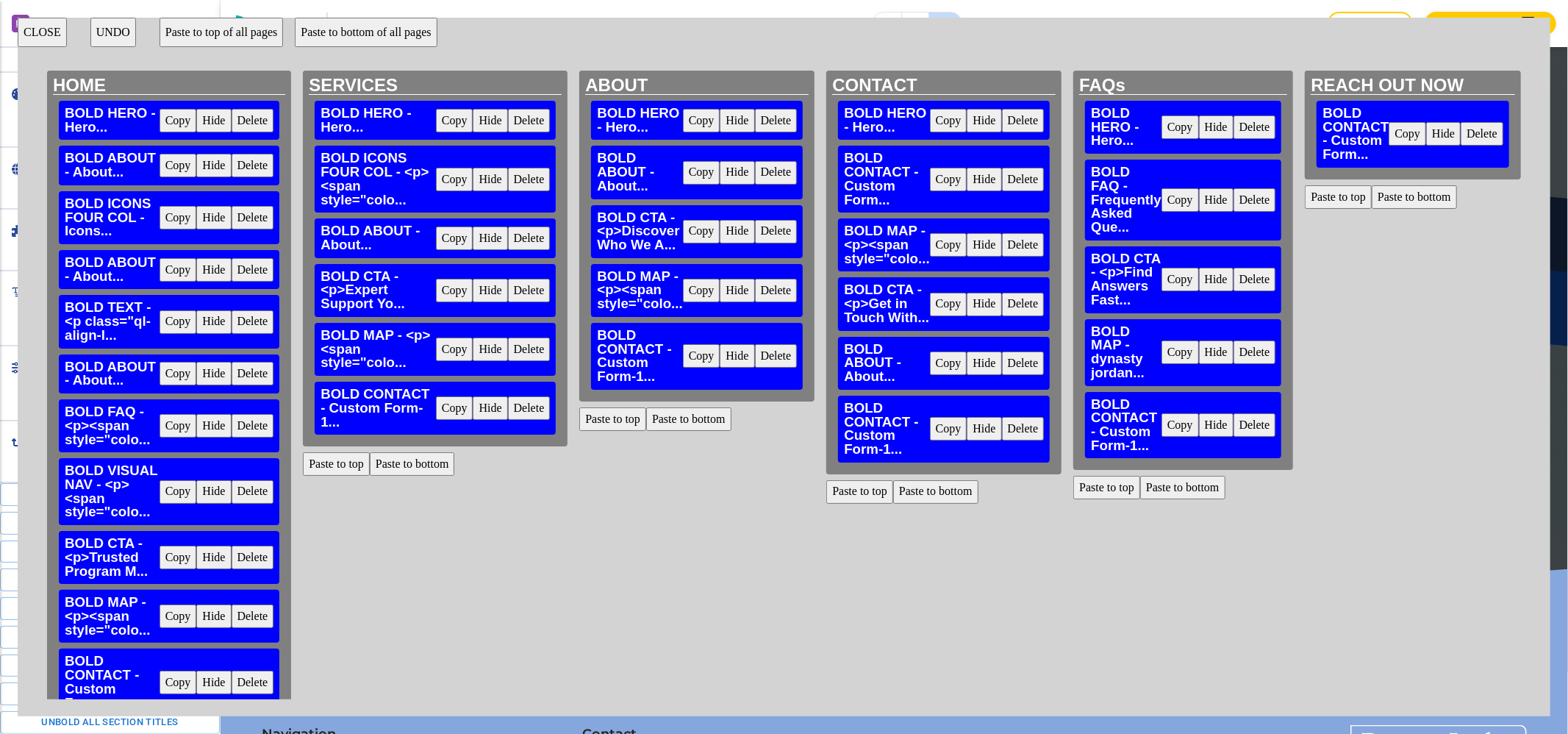
click at [41, 34] on button "CLOSE" at bounding box center [43, 32] width 50 height 29
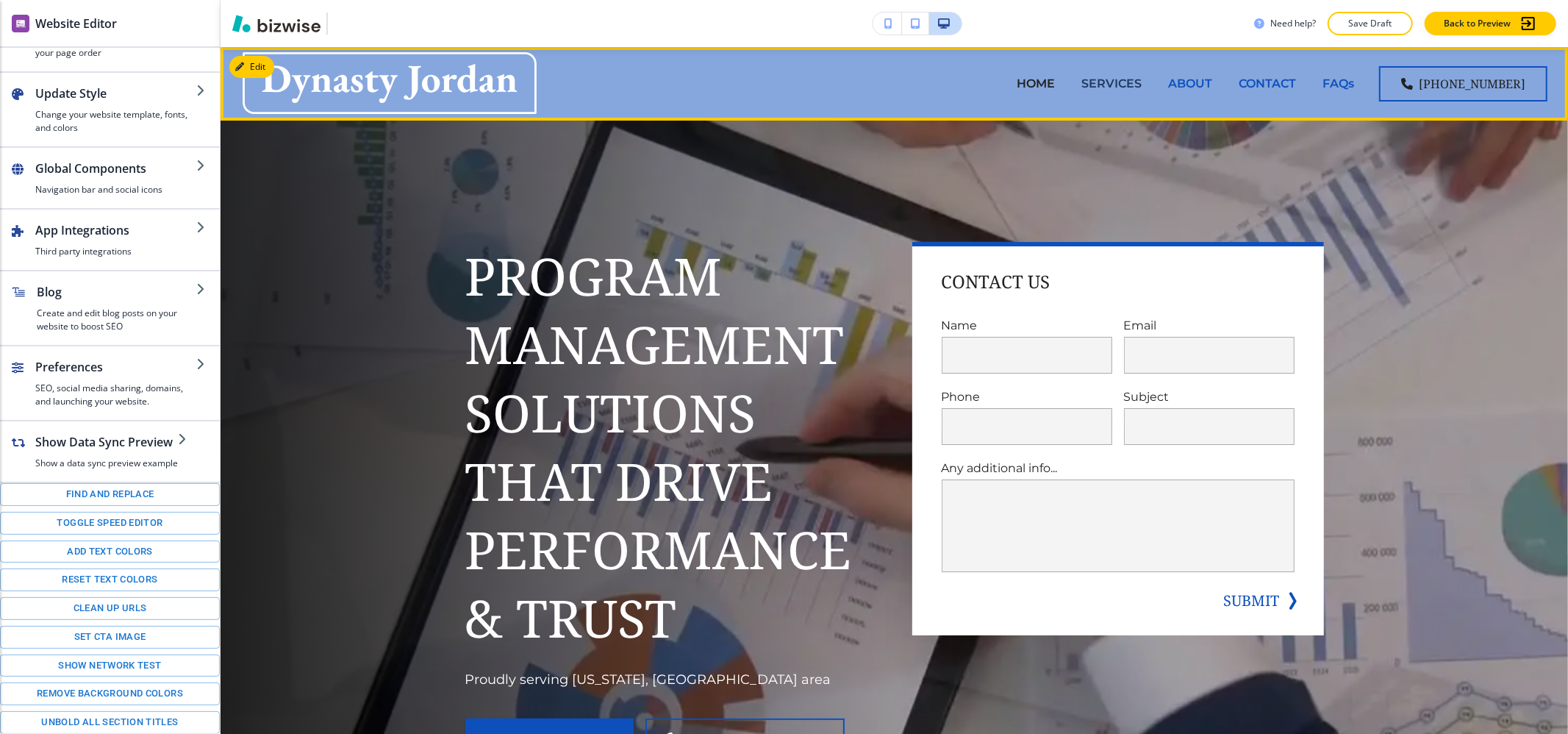
click at [1142, 77] on p "SERVICES" at bounding box center [1111, 83] width 60 height 17
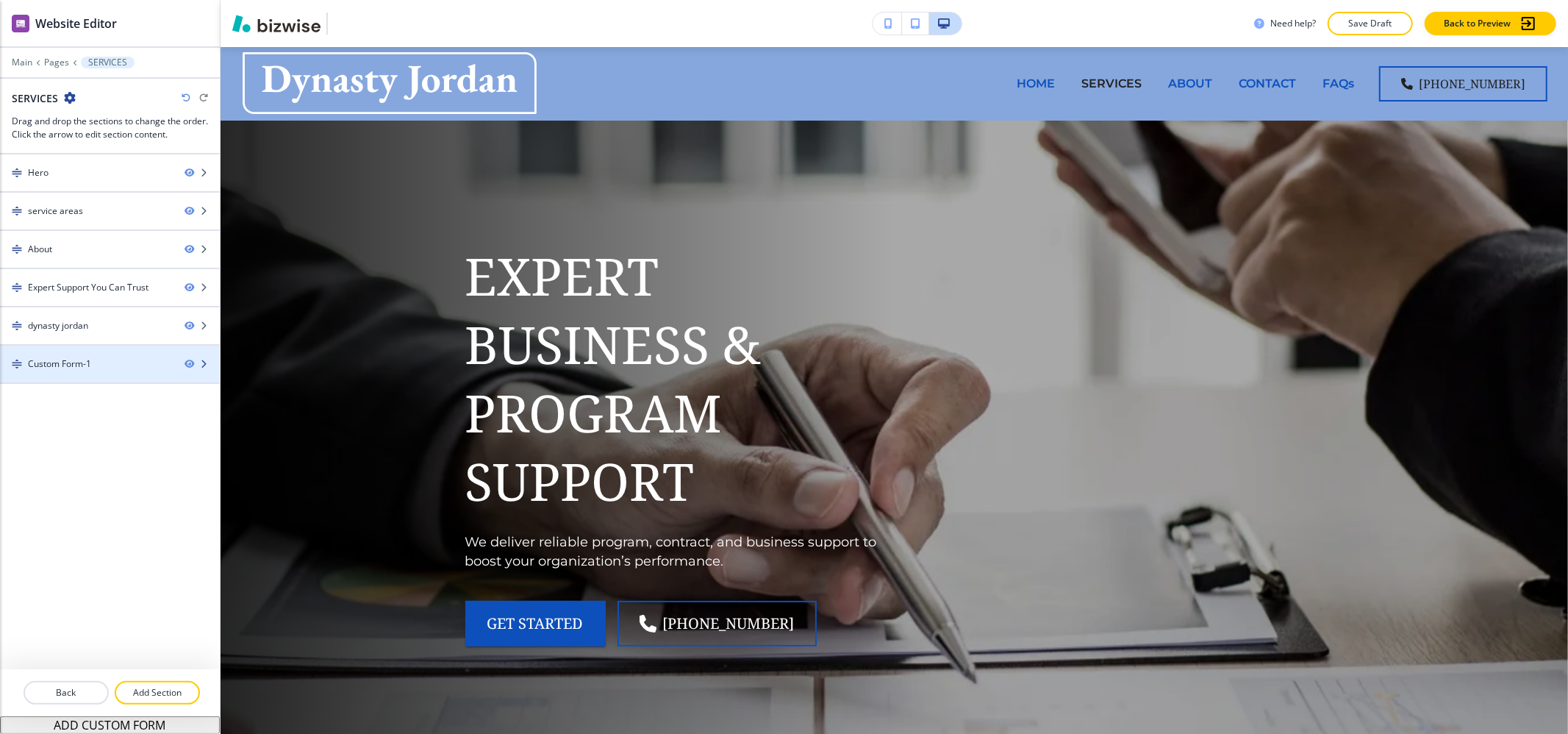
click at [139, 381] on div at bounding box center [110, 377] width 220 height 12
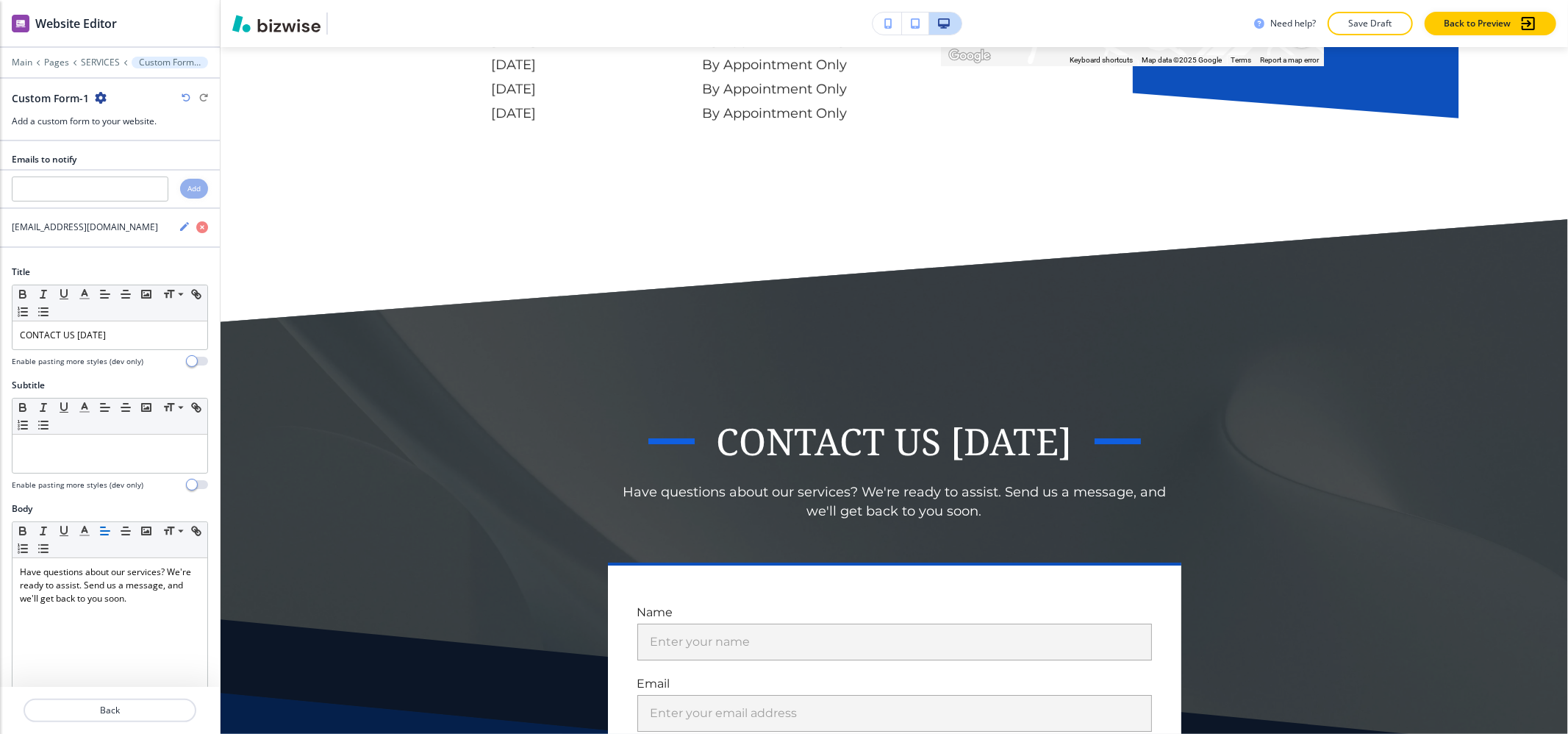
scroll to position [9126, 0]
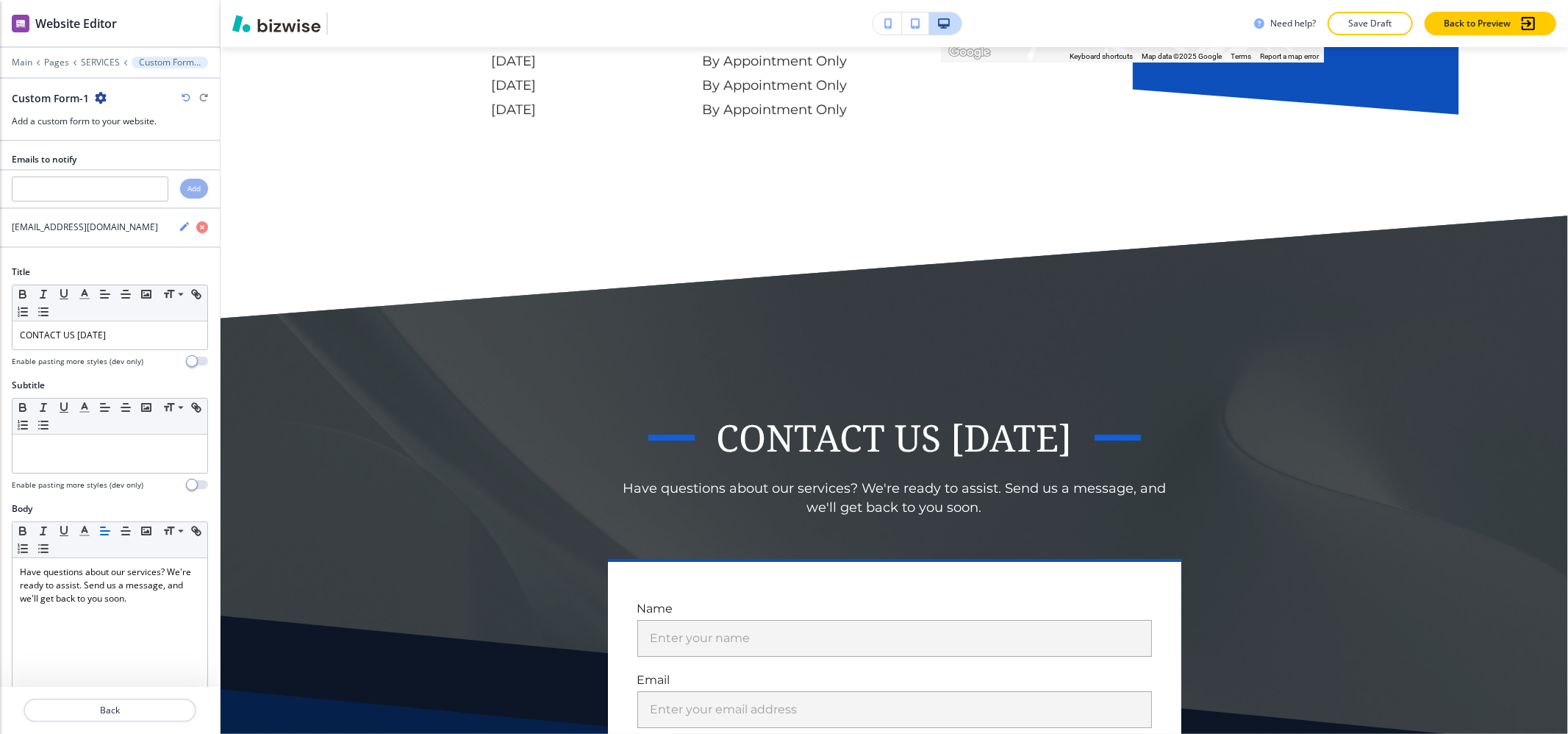
click at [98, 92] on icon "button" at bounding box center [101, 98] width 12 height 12
click at [107, 112] on button "Rename Section" at bounding box center [140, 124] width 94 height 26
click at [109, 110] on input "Custom Form-1" at bounding box center [88, 98] width 152 height 29
type input "Custom Form"
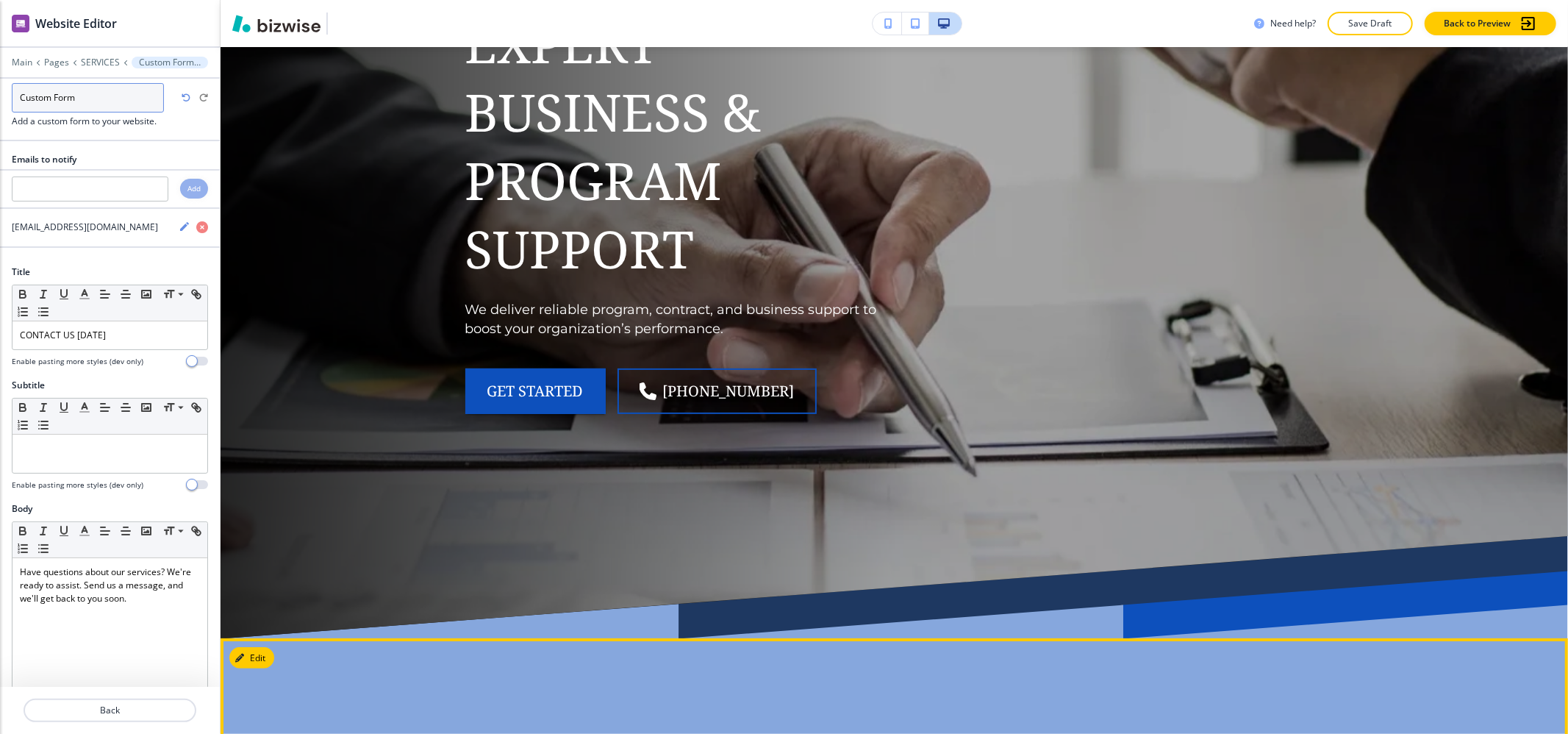
scroll to position [0, 0]
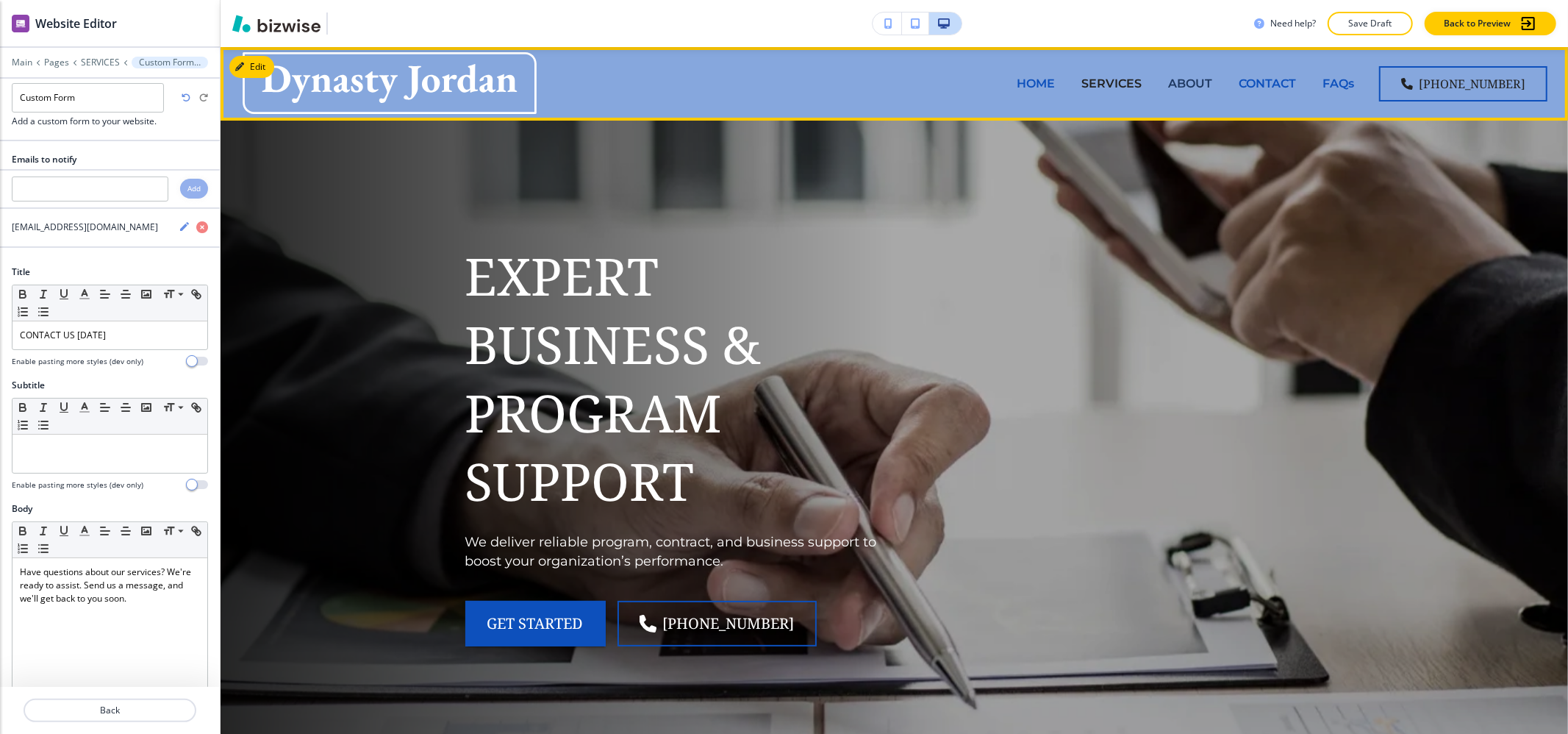
click at [1212, 84] on p "ABOUT" at bounding box center [1190, 83] width 44 height 17
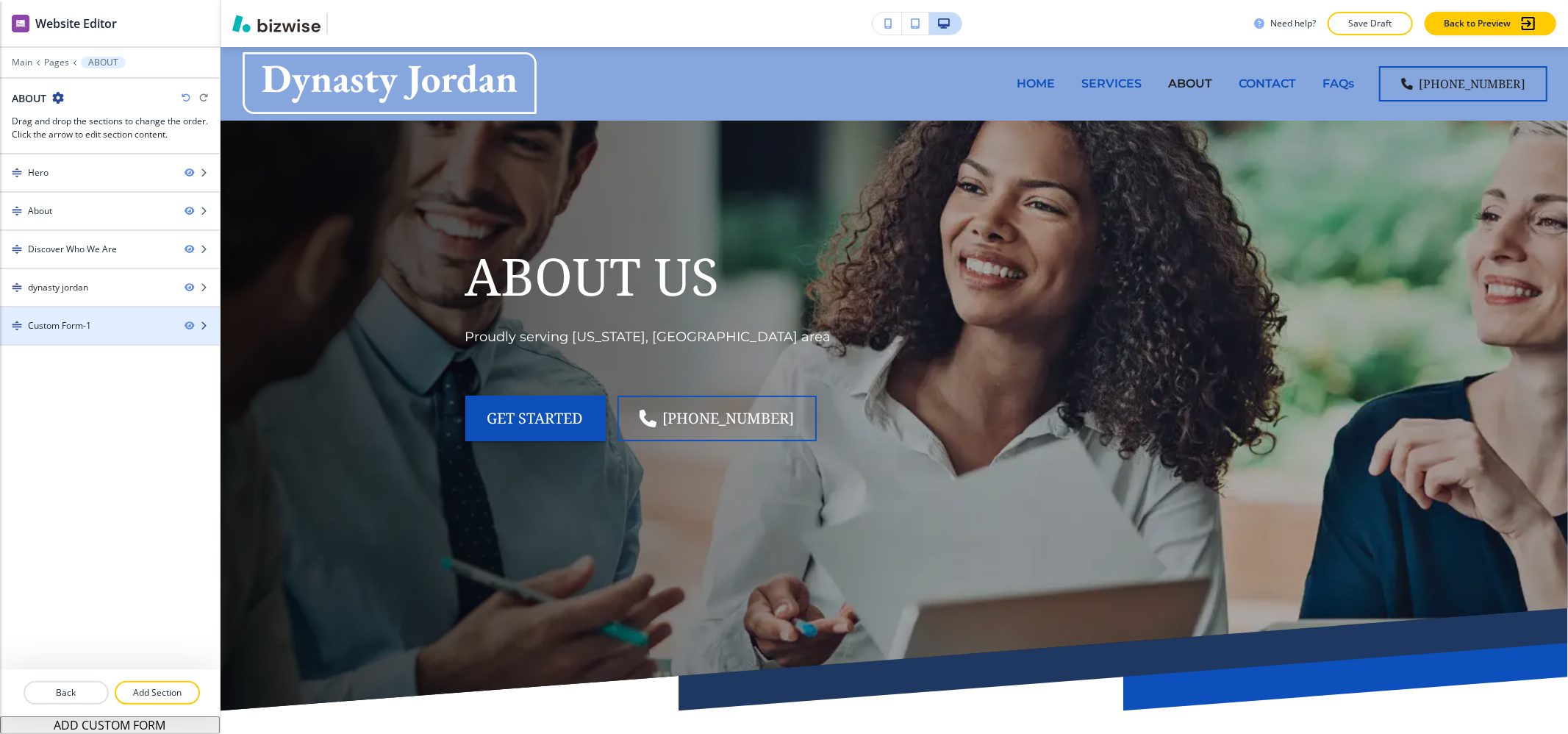
click at [119, 339] on div at bounding box center [110, 338] width 220 height 12
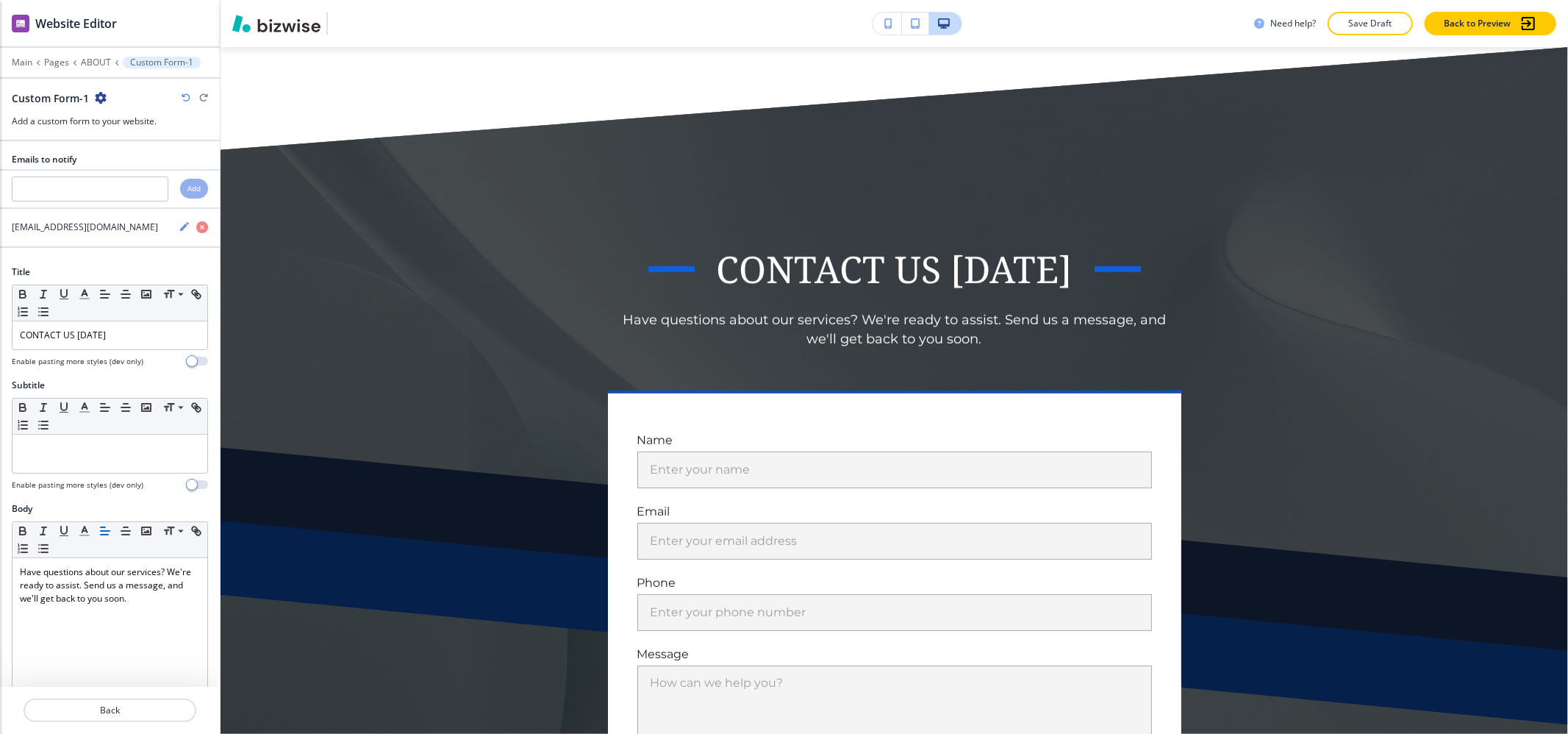
scroll to position [5205, 0]
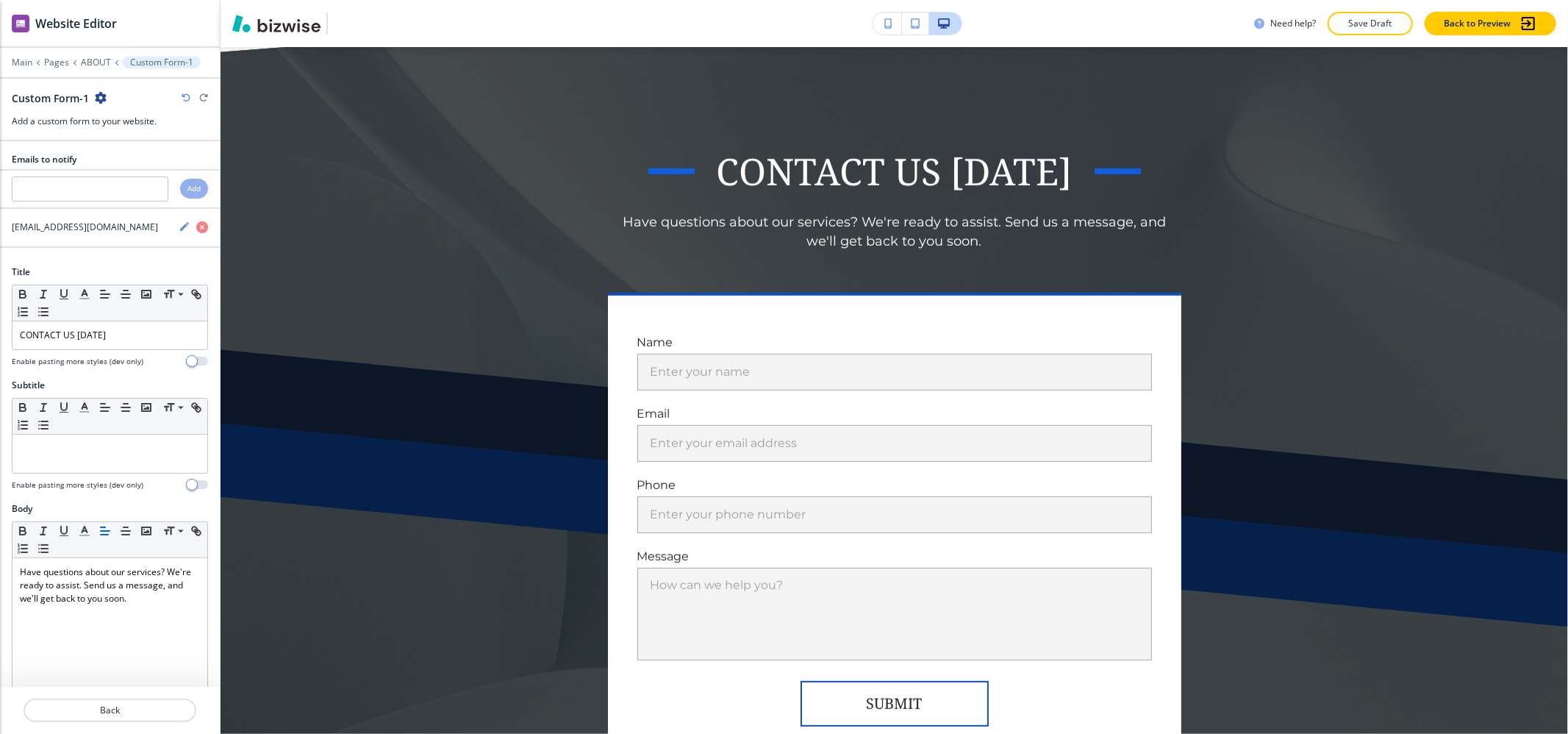
click at [97, 97] on icon "button" at bounding box center [101, 98] width 12 height 12
click at [107, 113] on button "Rename Section" at bounding box center [140, 124] width 94 height 26
click at [107, 100] on input "Custom Form-1" at bounding box center [88, 98] width 152 height 29
type input "Custom Form"
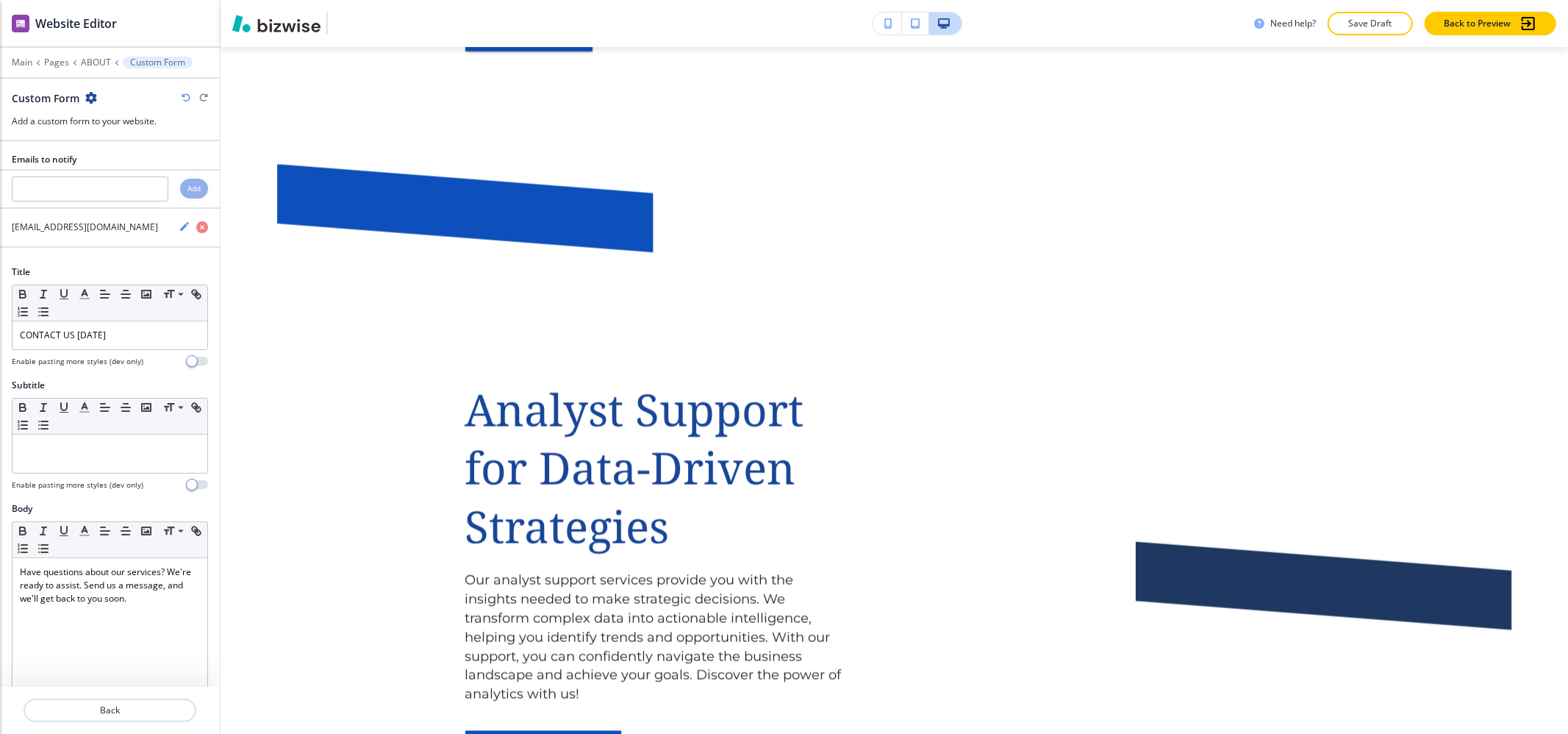
scroll to position [0, 0]
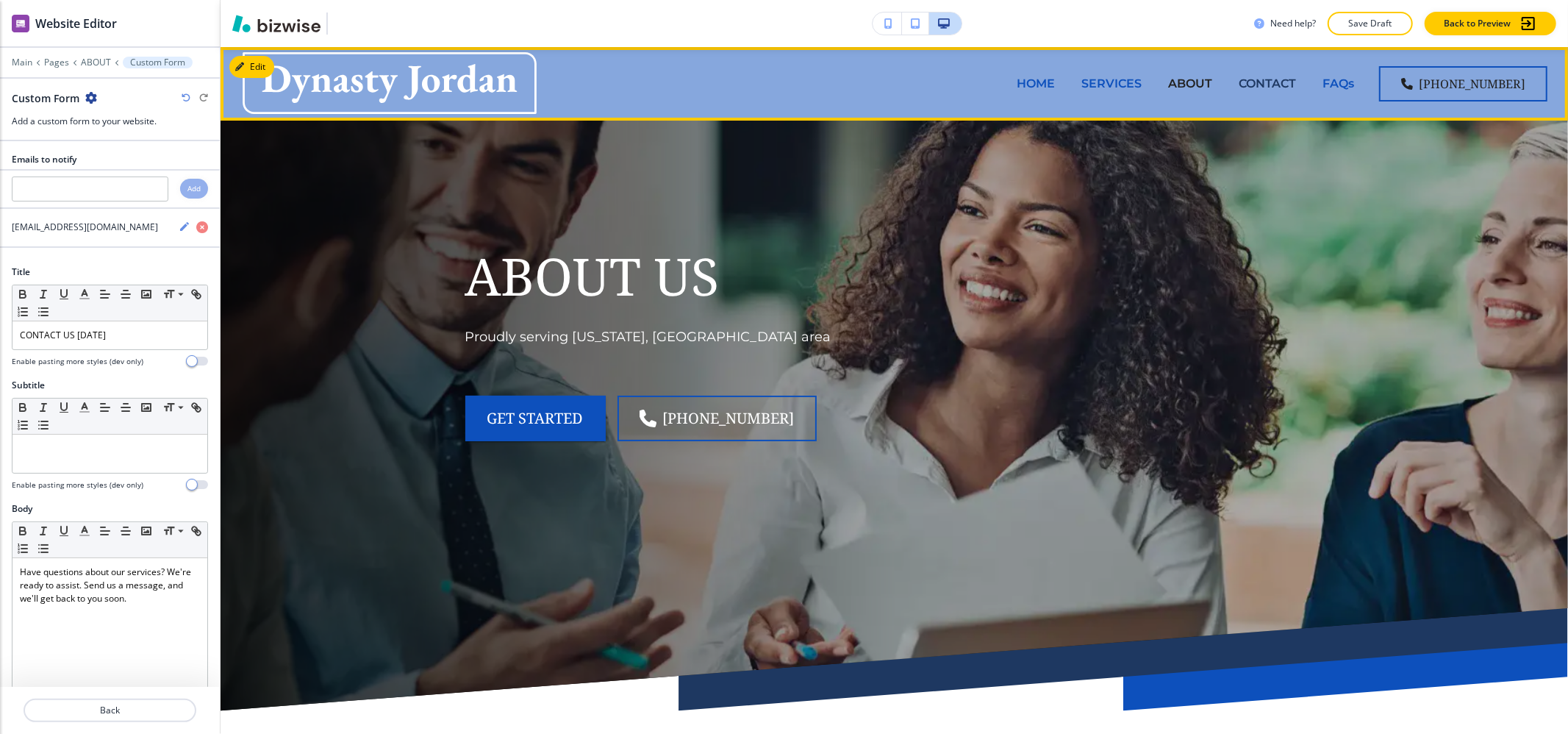
click at [1275, 83] on p "CONTACT" at bounding box center [1267, 83] width 57 height 17
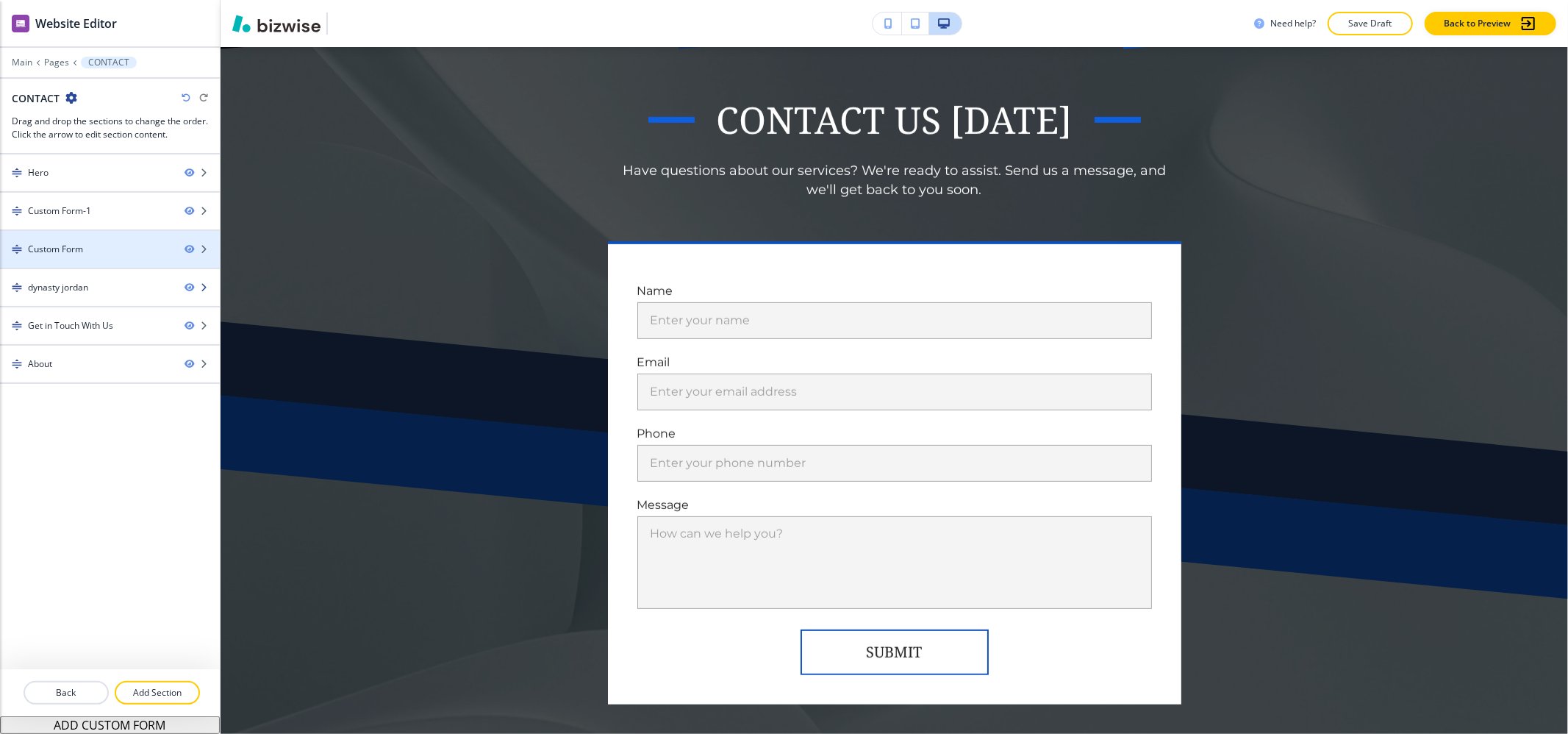
scroll to position [663, 0]
click at [97, 262] on div at bounding box center [110, 262] width 220 height 12
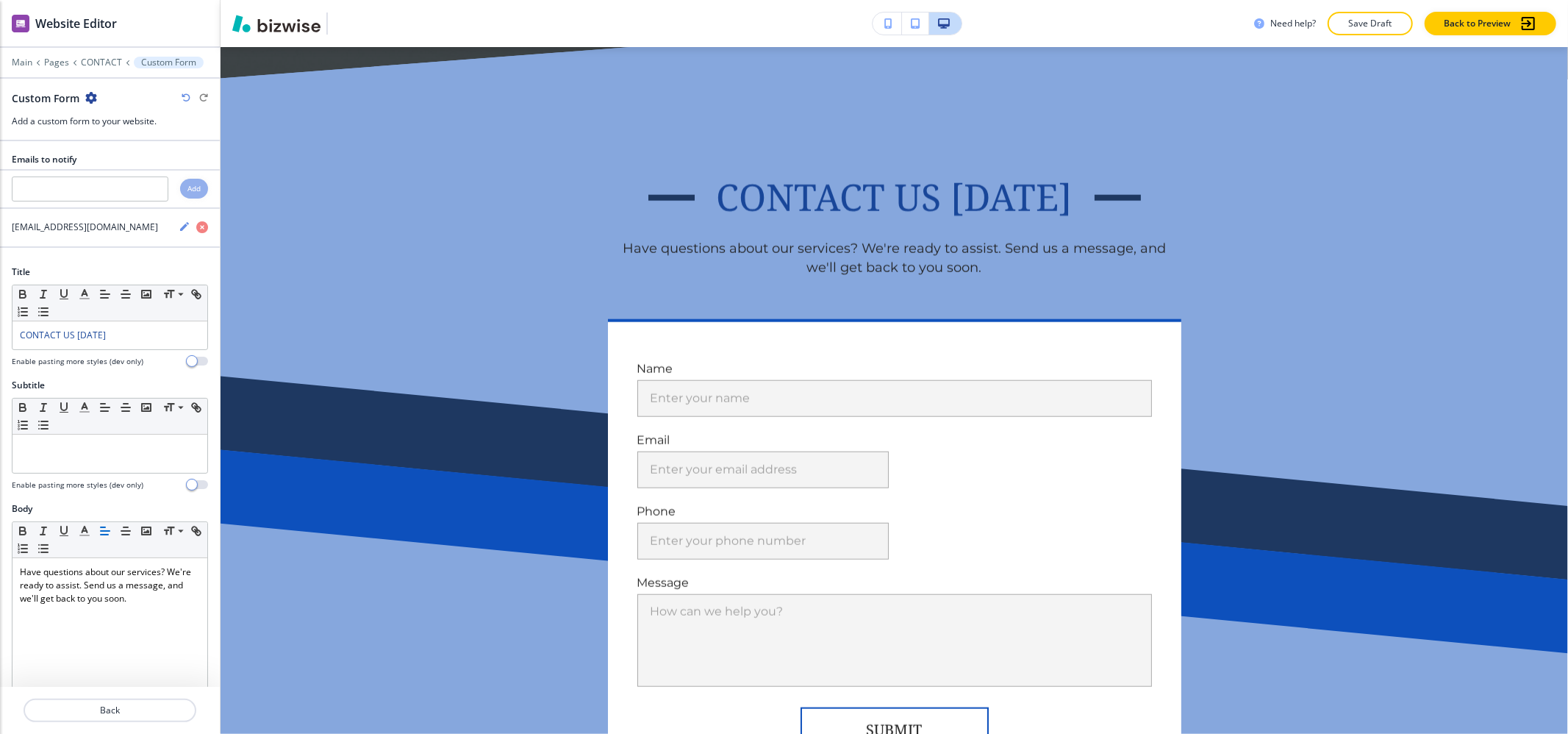
scroll to position [1515, 0]
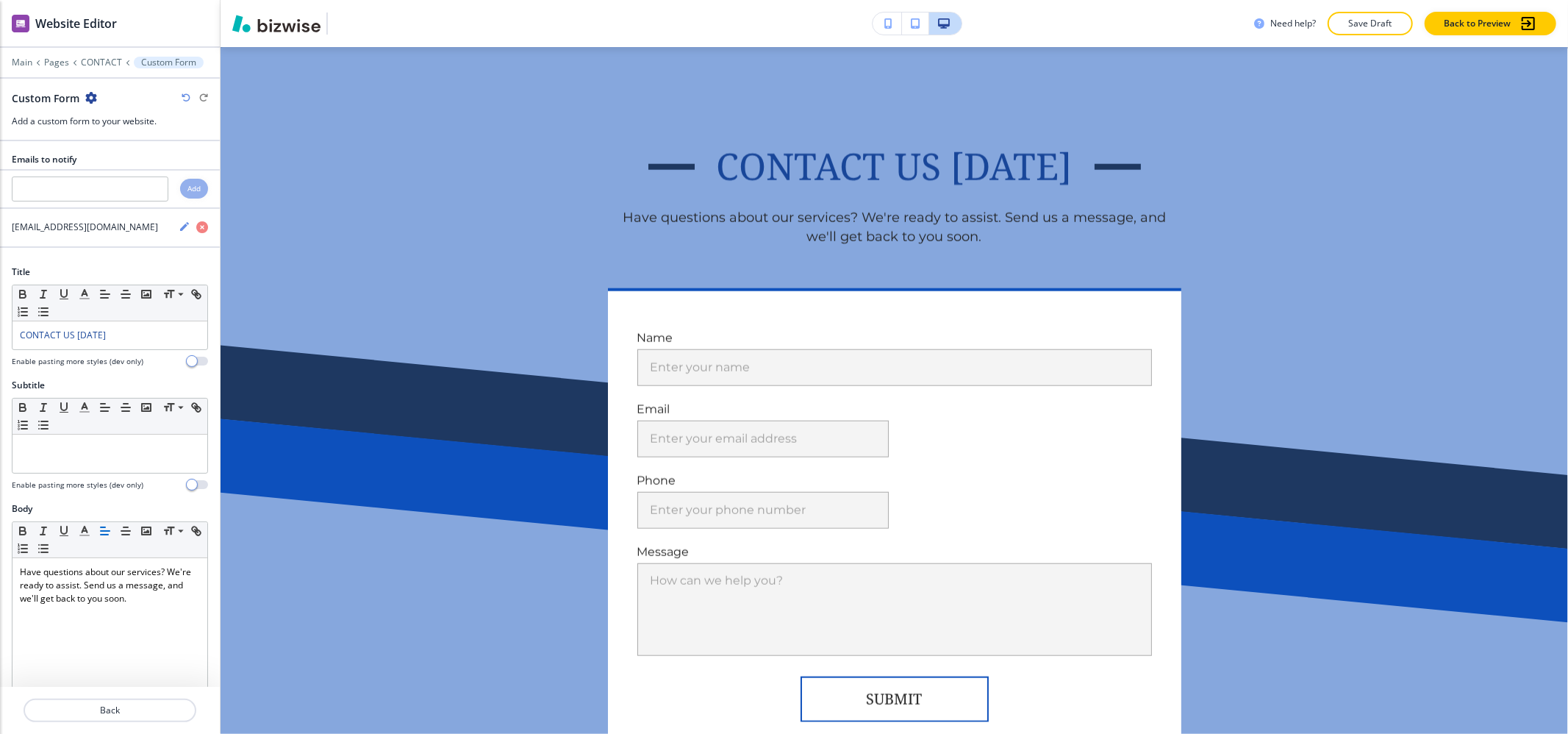
click at [94, 95] on icon "button" at bounding box center [92, 98] width 12 height 12
click at [122, 172] on p "Delete Section" at bounding box center [131, 176] width 75 height 14
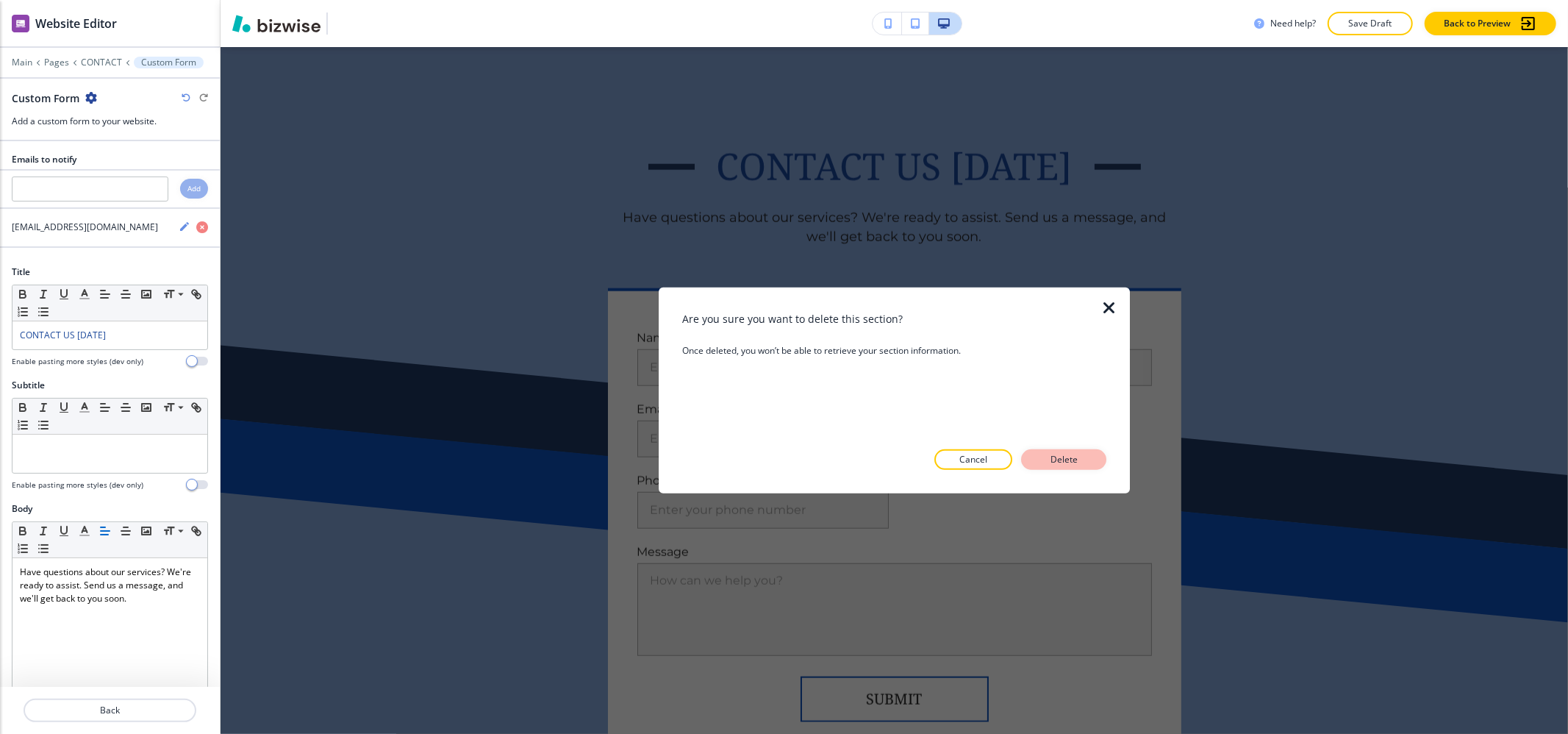
click at [1068, 468] on div "Are you sure you want to delete this section? Once deleted, you won’t be able t…" at bounding box center [894, 390] width 425 height 206
click at [1066, 465] on p "Delete" at bounding box center [1063, 460] width 35 height 14
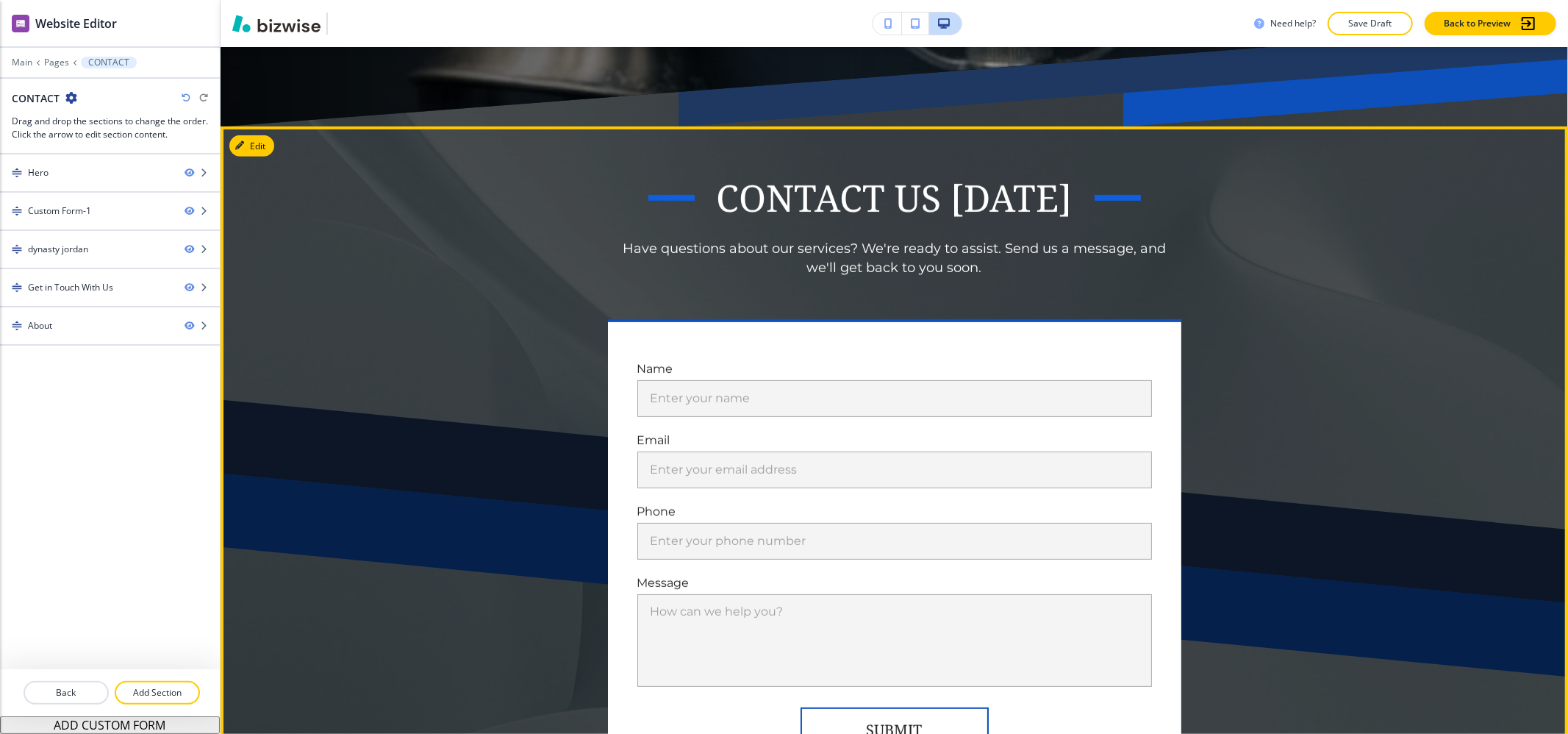
scroll to position [828, 0]
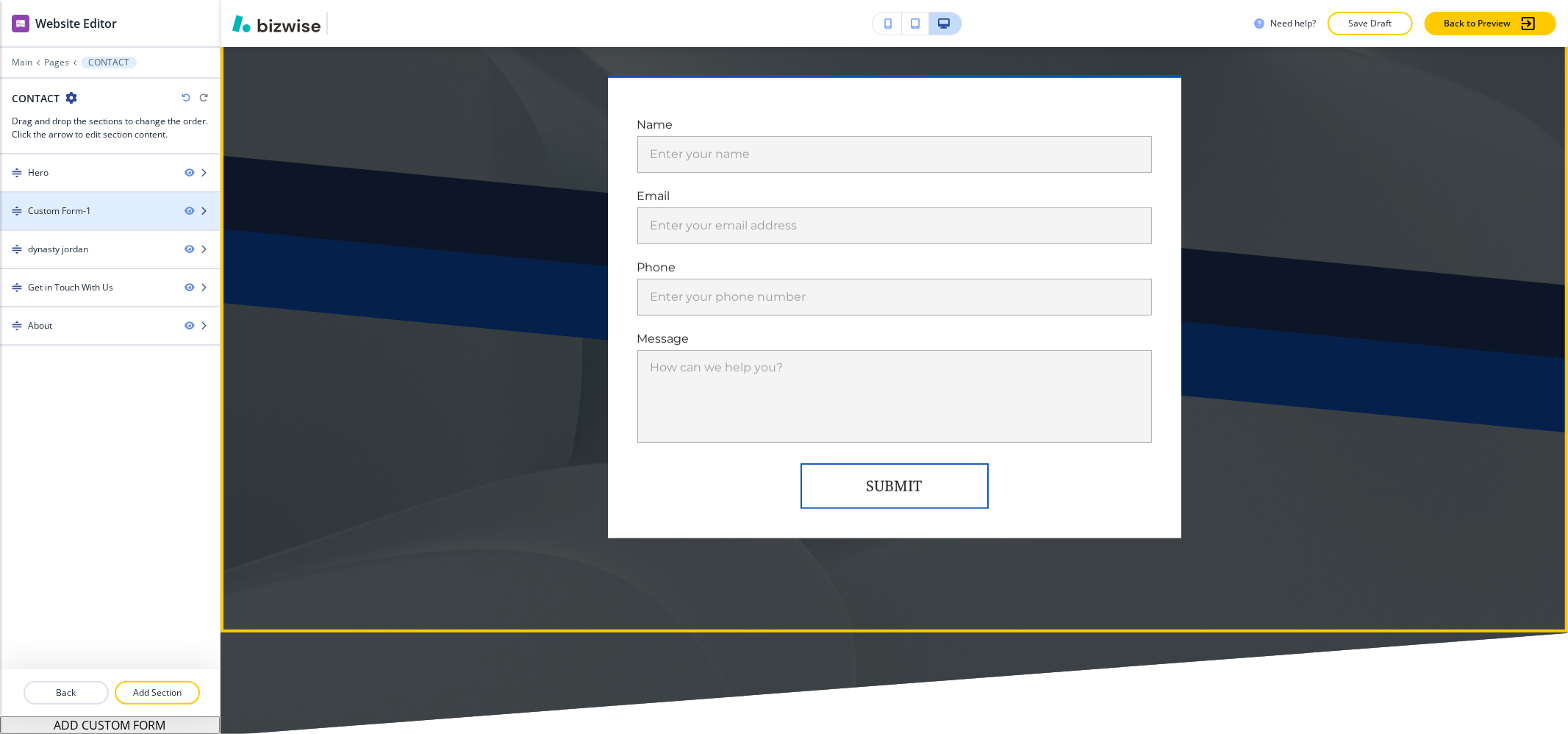
click at [98, 215] on div "Custom Form-1" at bounding box center [86, 211] width 173 height 14
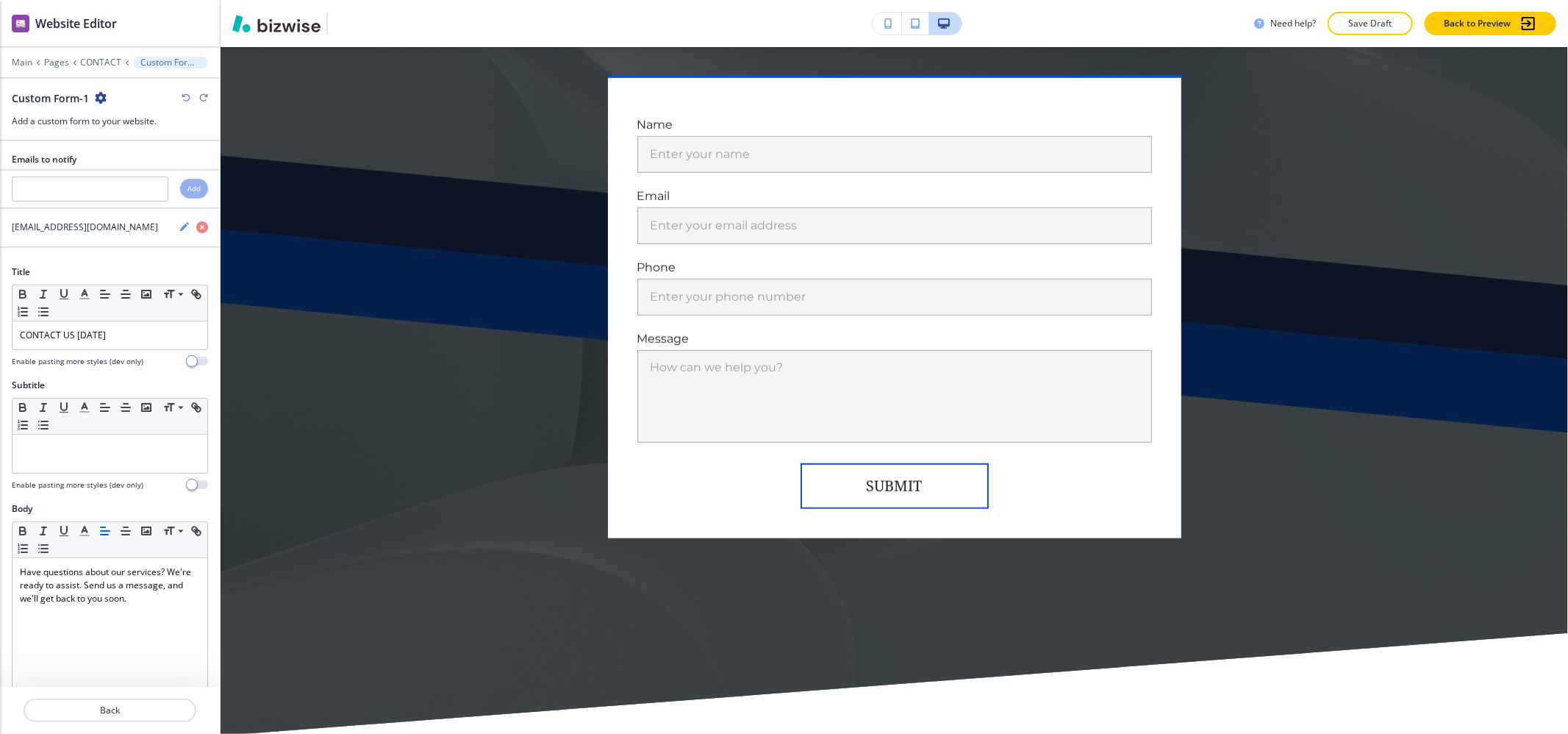
scroll to position [663, 0]
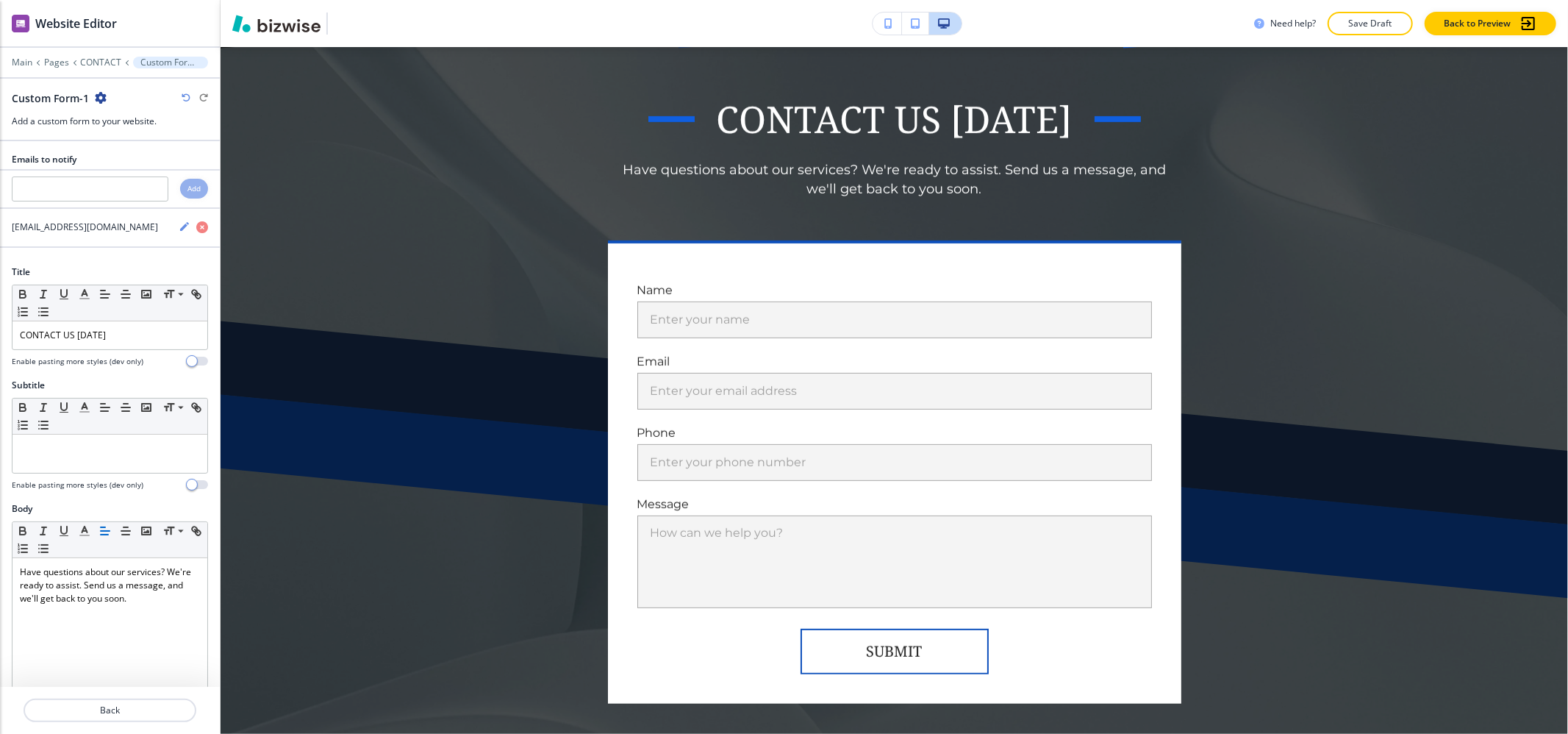
click at [98, 92] on div "Custom Form-1" at bounding box center [59, 98] width 95 height 16
click at [100, 101] on icon "button" at bounding box center [101, 98] width 12 height 12
click at [110, 111] on button "Rename Section" at bounding box center [140, 124] width 94 height 26
click at [112, 100] on input "Custom Form-1" at bounding box center [88, 98] width 152 height 29
type input "Custom Form"
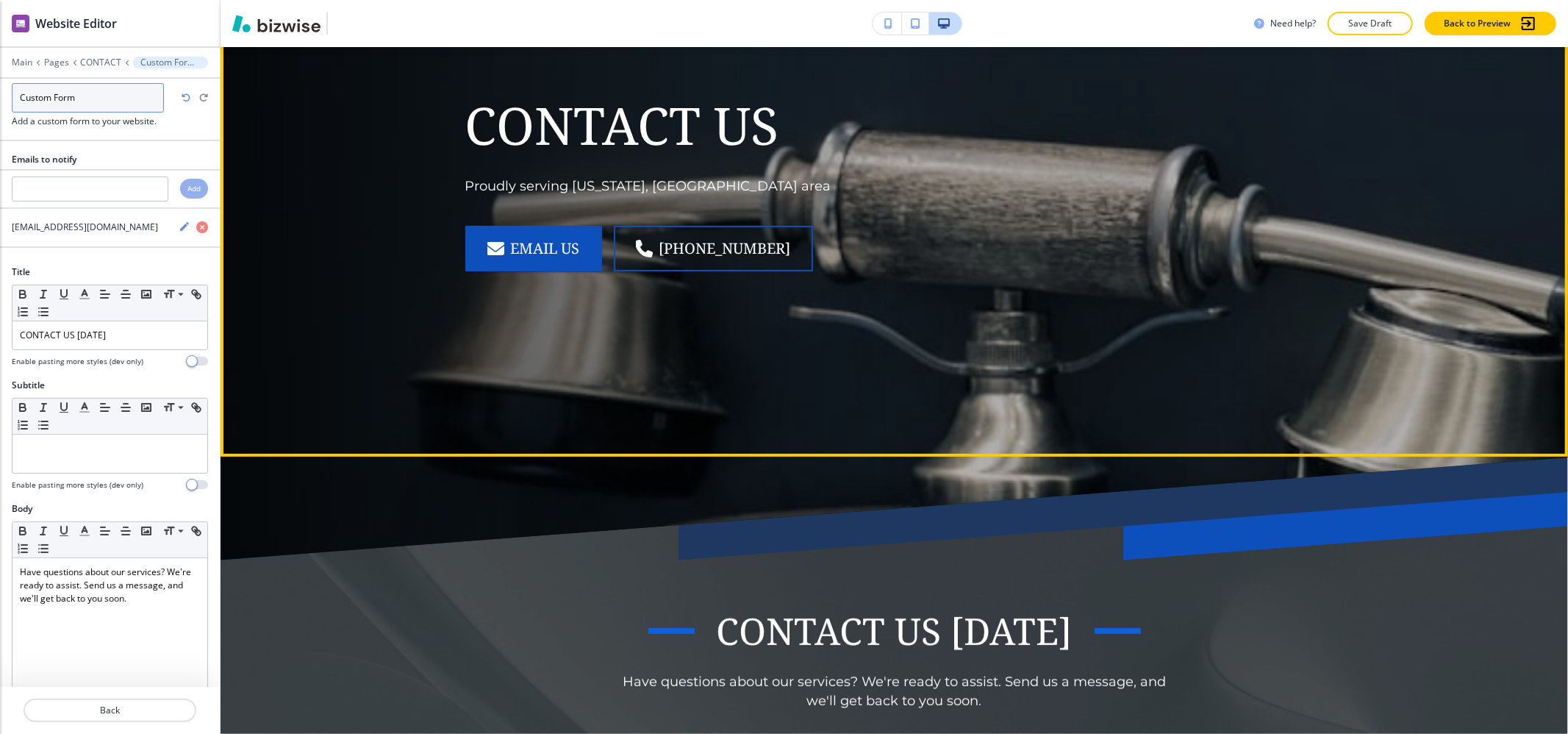
scroll to position [0, 0]
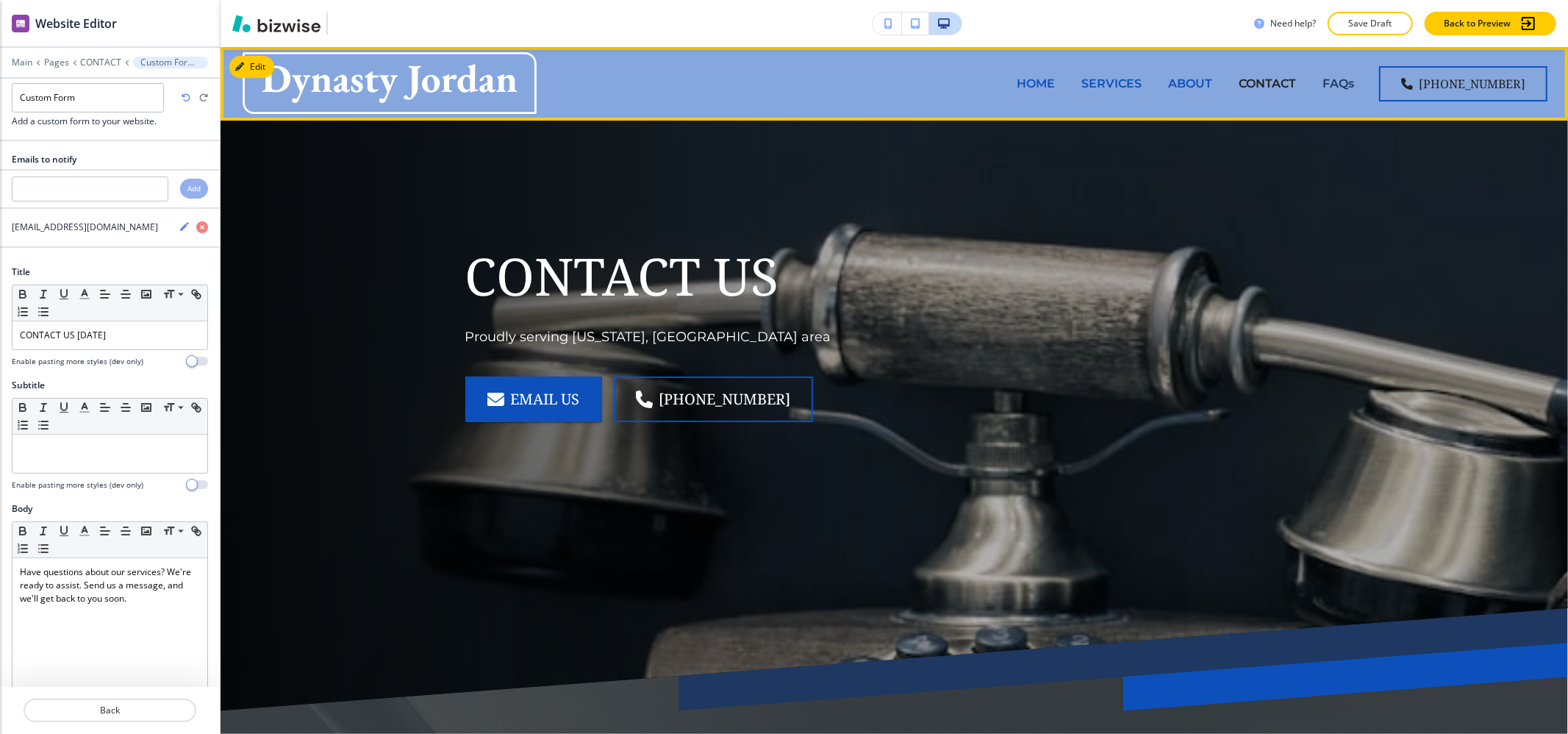
click at [1354, 89] on p "FAQs" at bounding box center [1338, 83] width 32 height 17
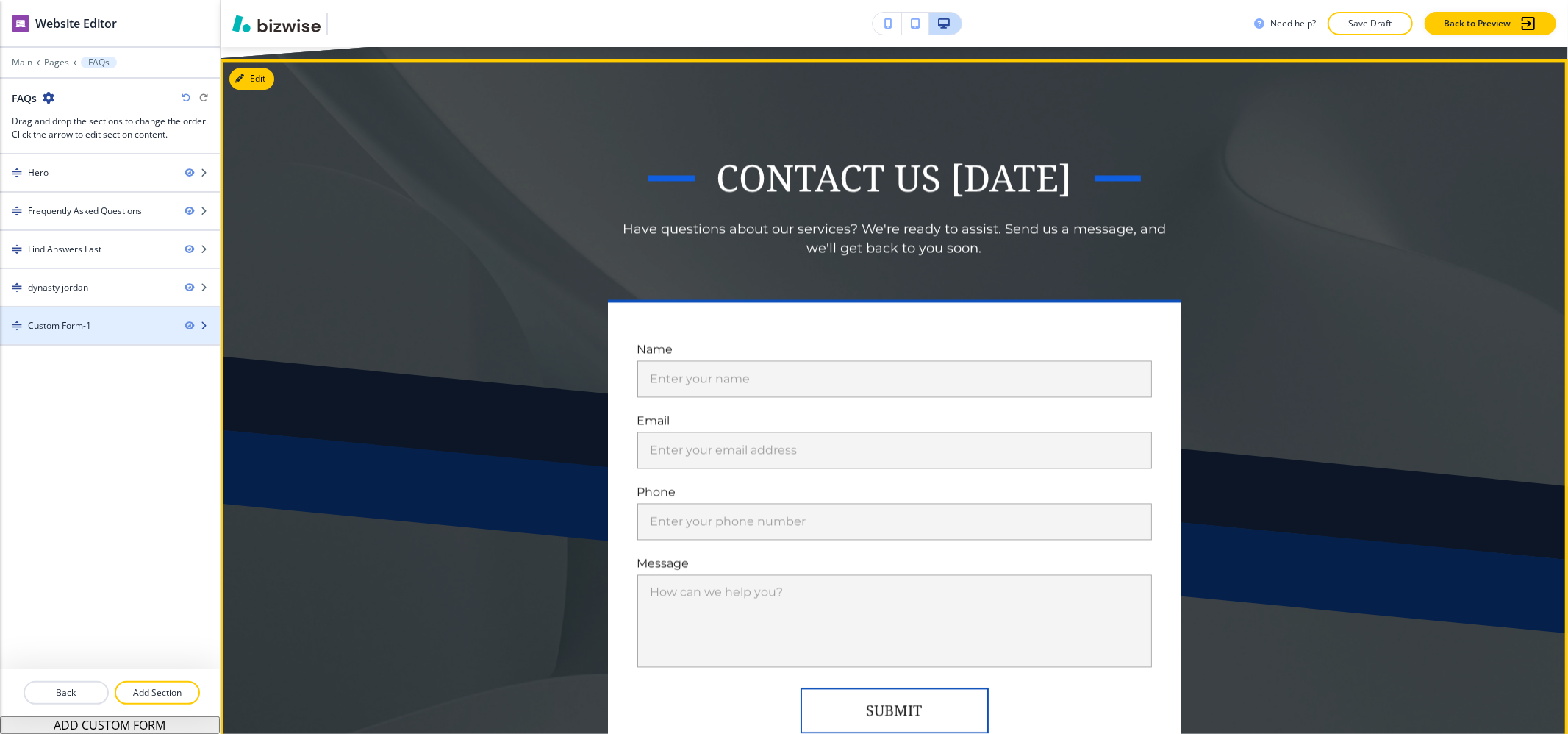
click at [121, 326] on div "Custom Form-1" at bounding box center [86, 326] width 173 height 14
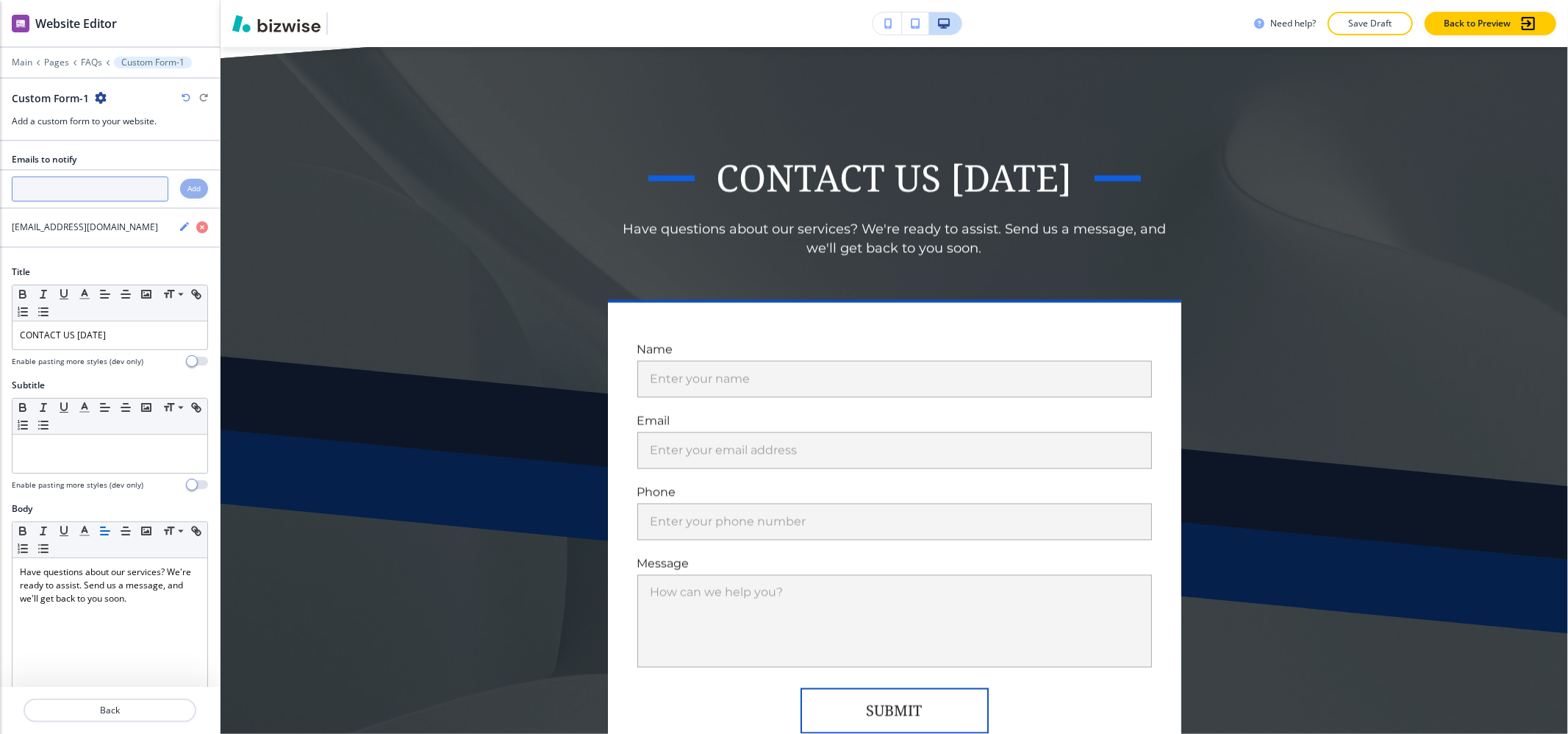
scroll to position [2659, 0]
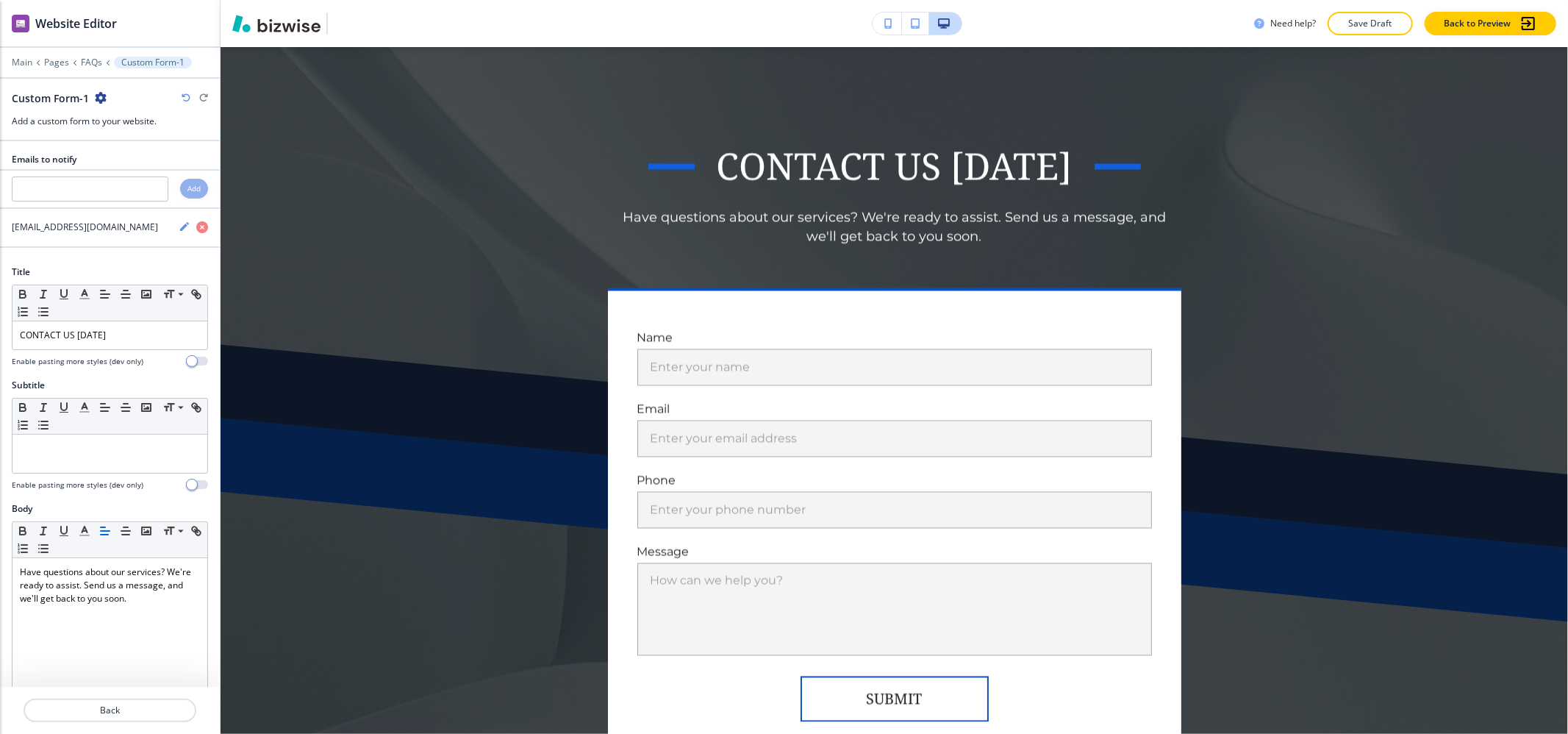
click at [98, 95] on icon "button" at bounding box center [101, 98] width 12 height 12
click at [145, 127] on p "Rename Section" at bounding box center [141, 125] width 75 height 14
click at [141, 113] on input "Custom Form-1" at bounding box center [88, 98] width 152 height 29
type input "Custom Form"
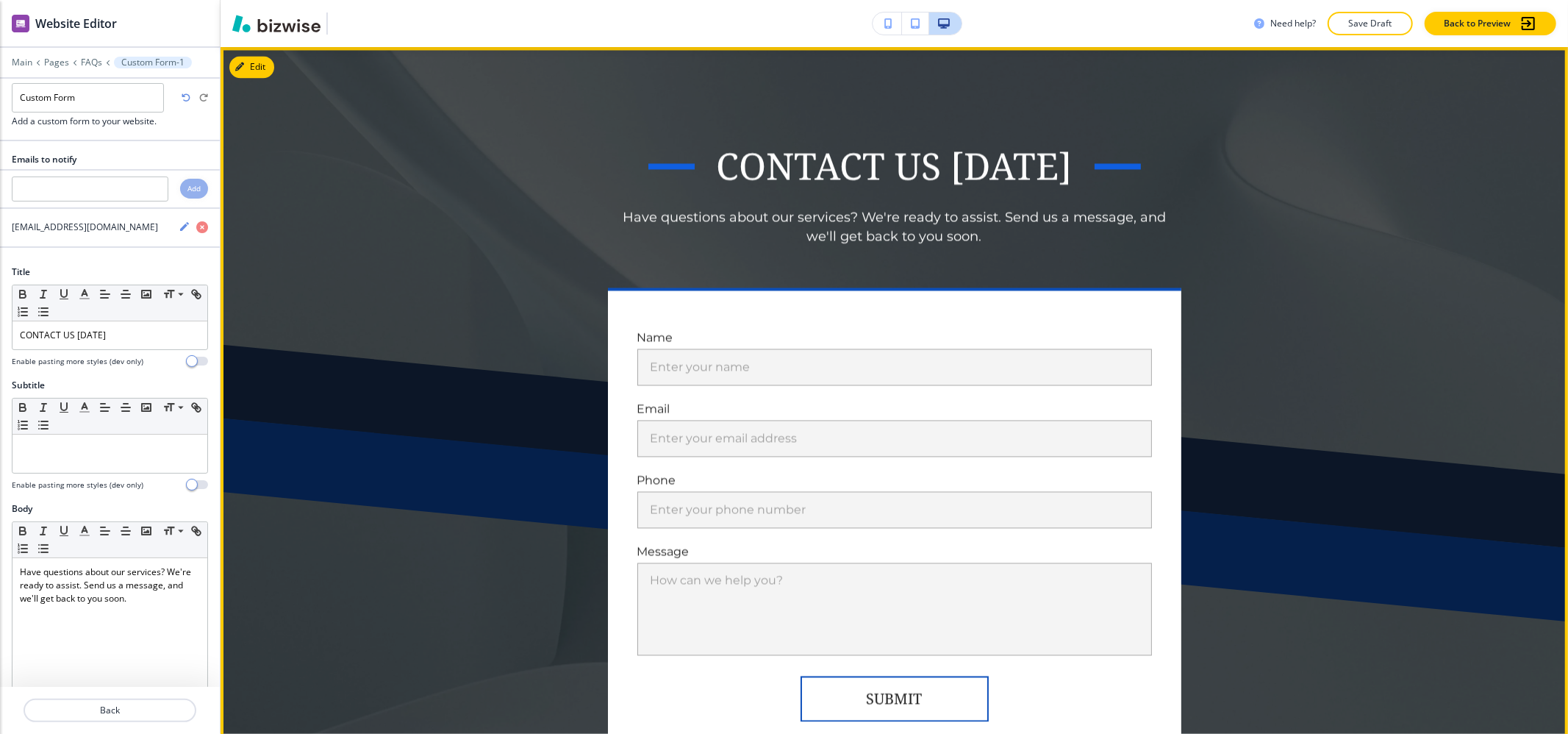
click at [1371, 37] on div "Need help? Save Draft Back to Preview" at bounding box center [894, 23] width 1347 height 47
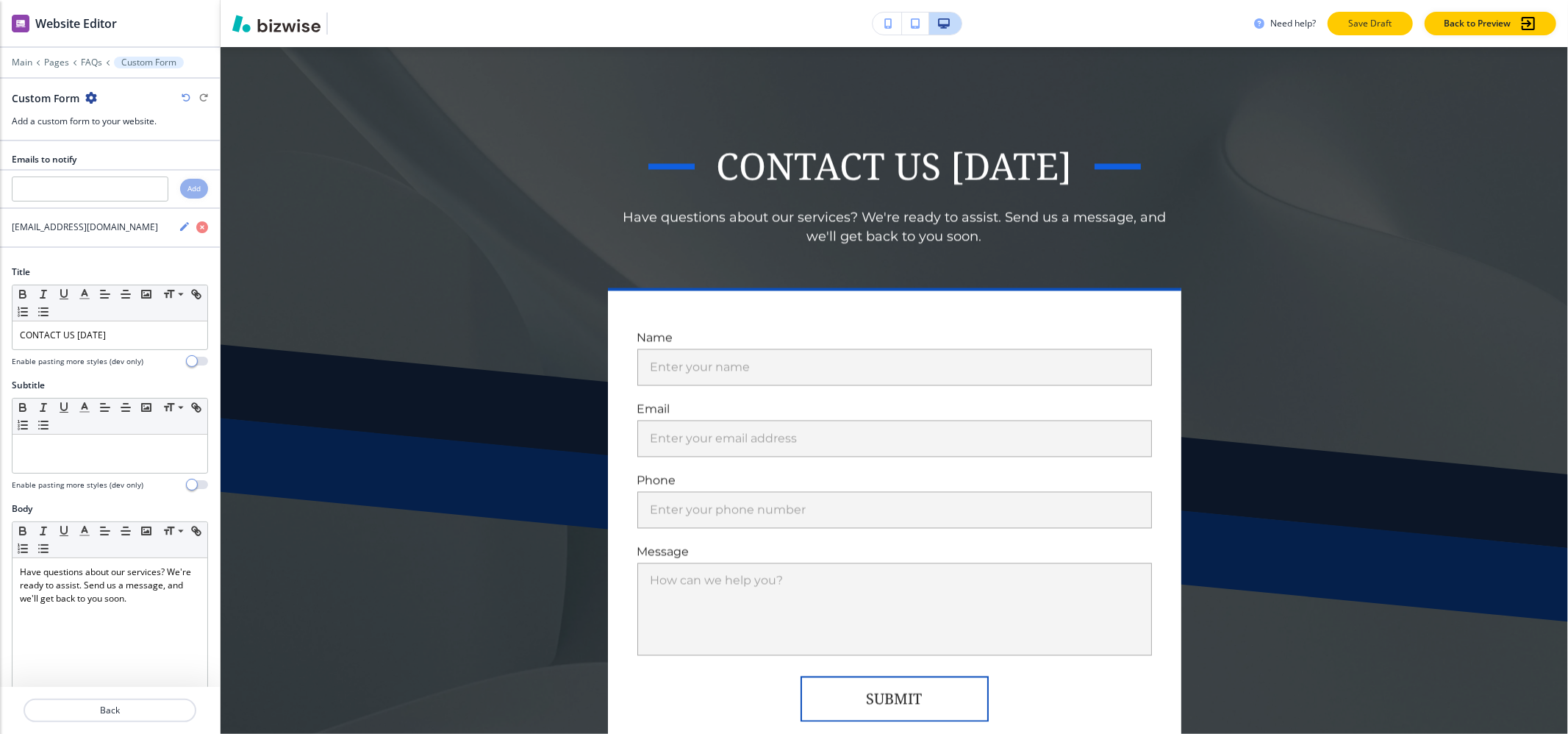
click at [1371, 33] on button "Save Draft" at bounding box center [1371, 23] width 86 height 23
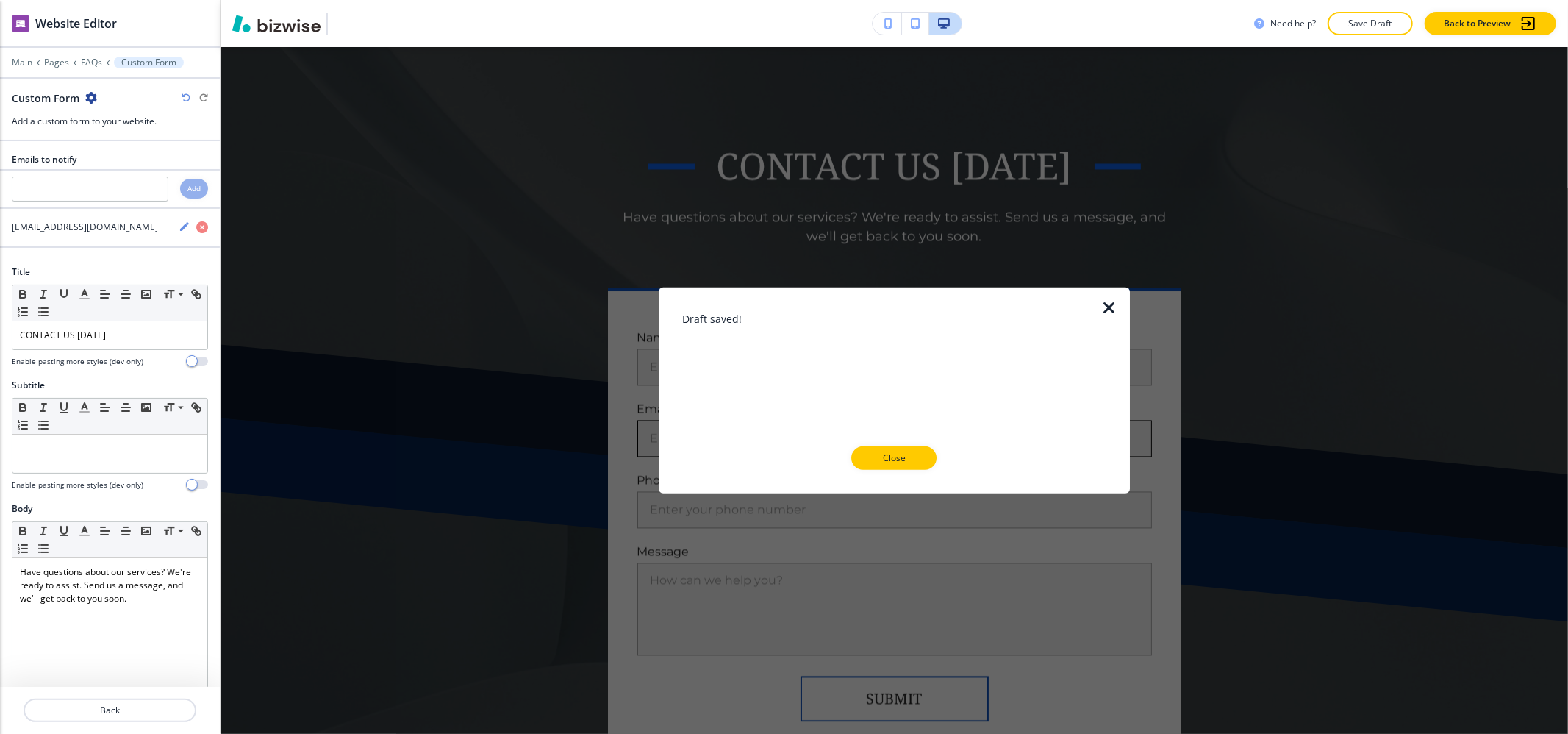
click at [924, 457] on button "Close" at bounding box center [894, 458] width 86 height 23
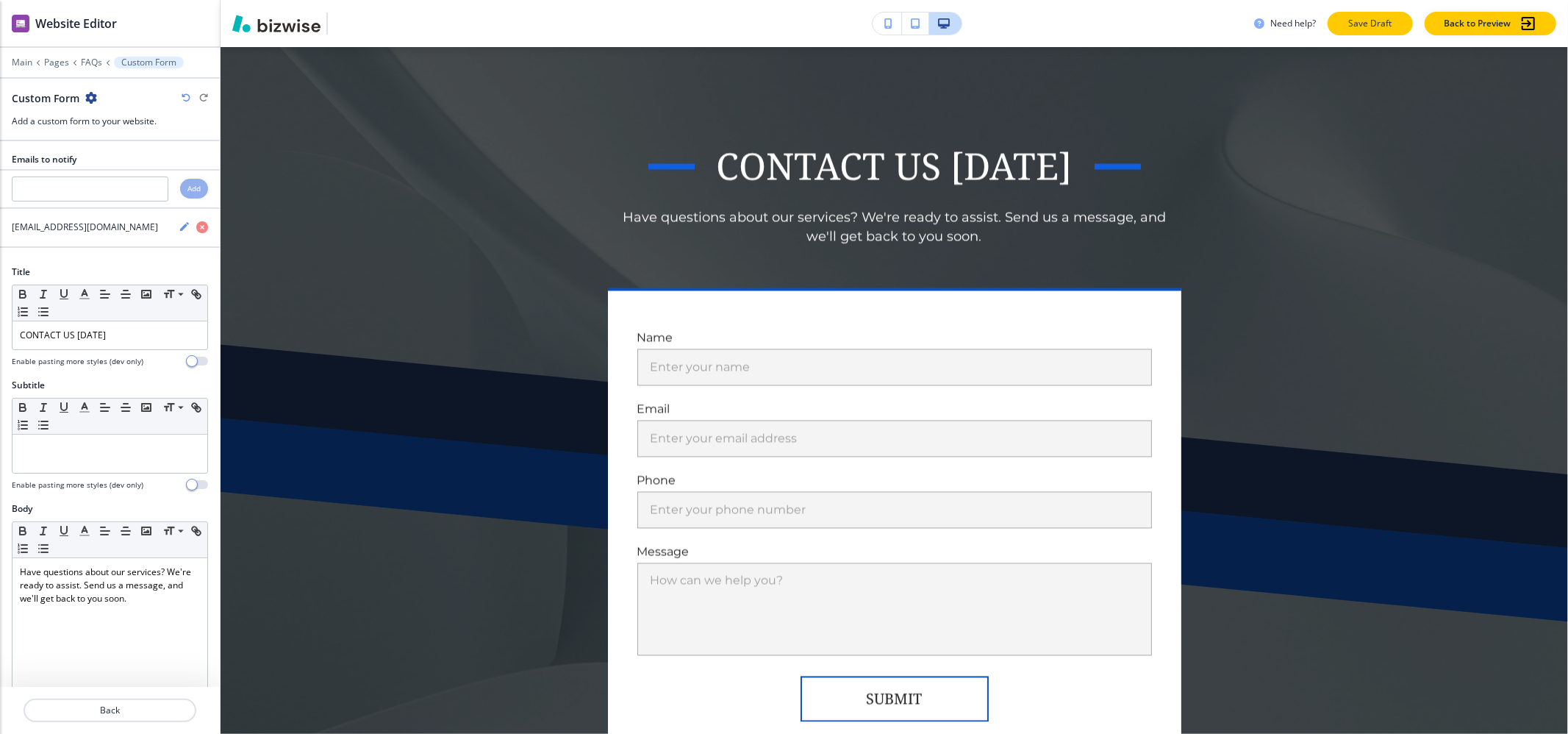
click at [1363, 18] on p "Save Draft" at bounding box center [1370, 24] width 47 height 14
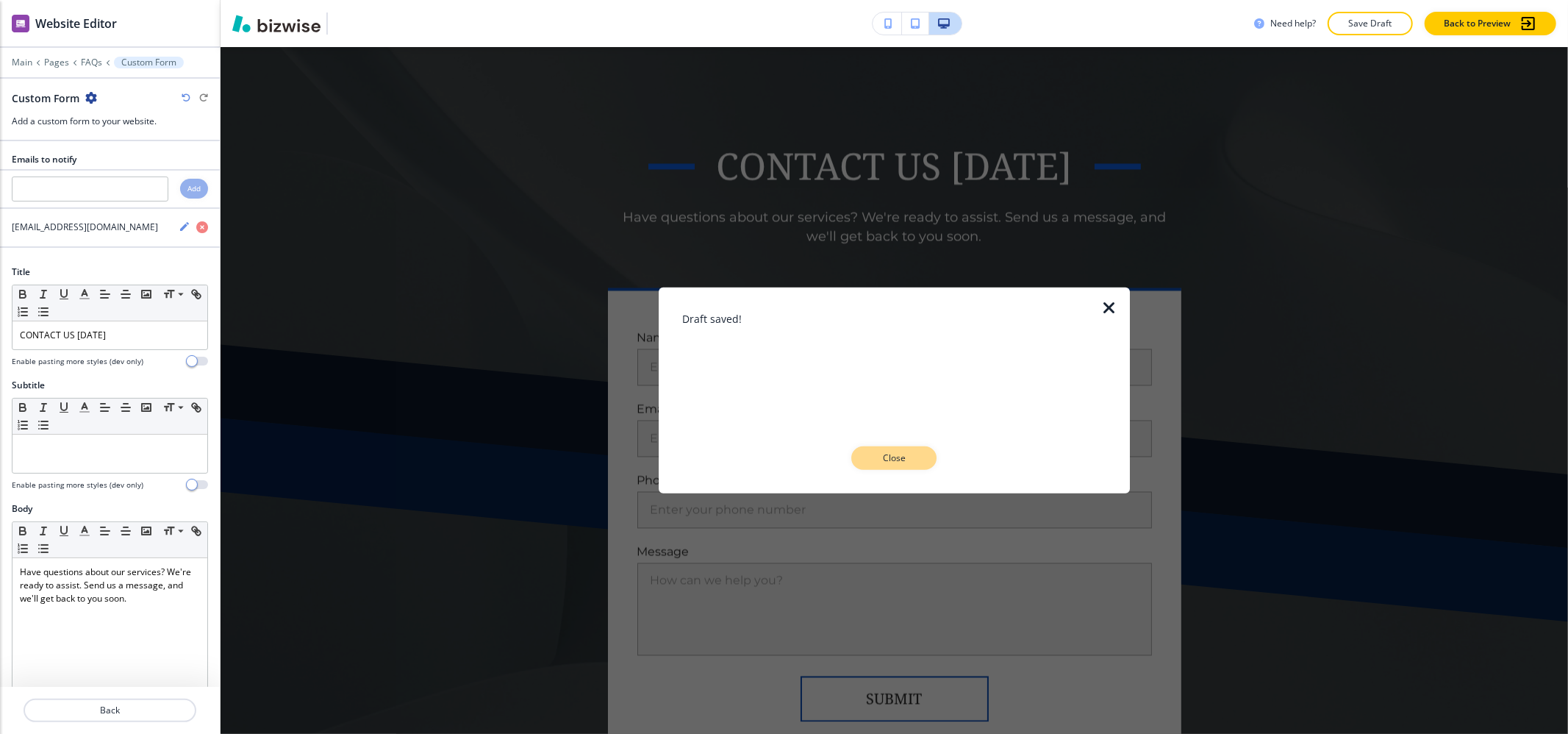
drag, startPoint x: 882, startPoint y: 457, endPoint x: 868, endPoint y: 359, distance: 99.0
click at [882, 455] on p "Close" at bounding box center [894, 459] width 47 height 14
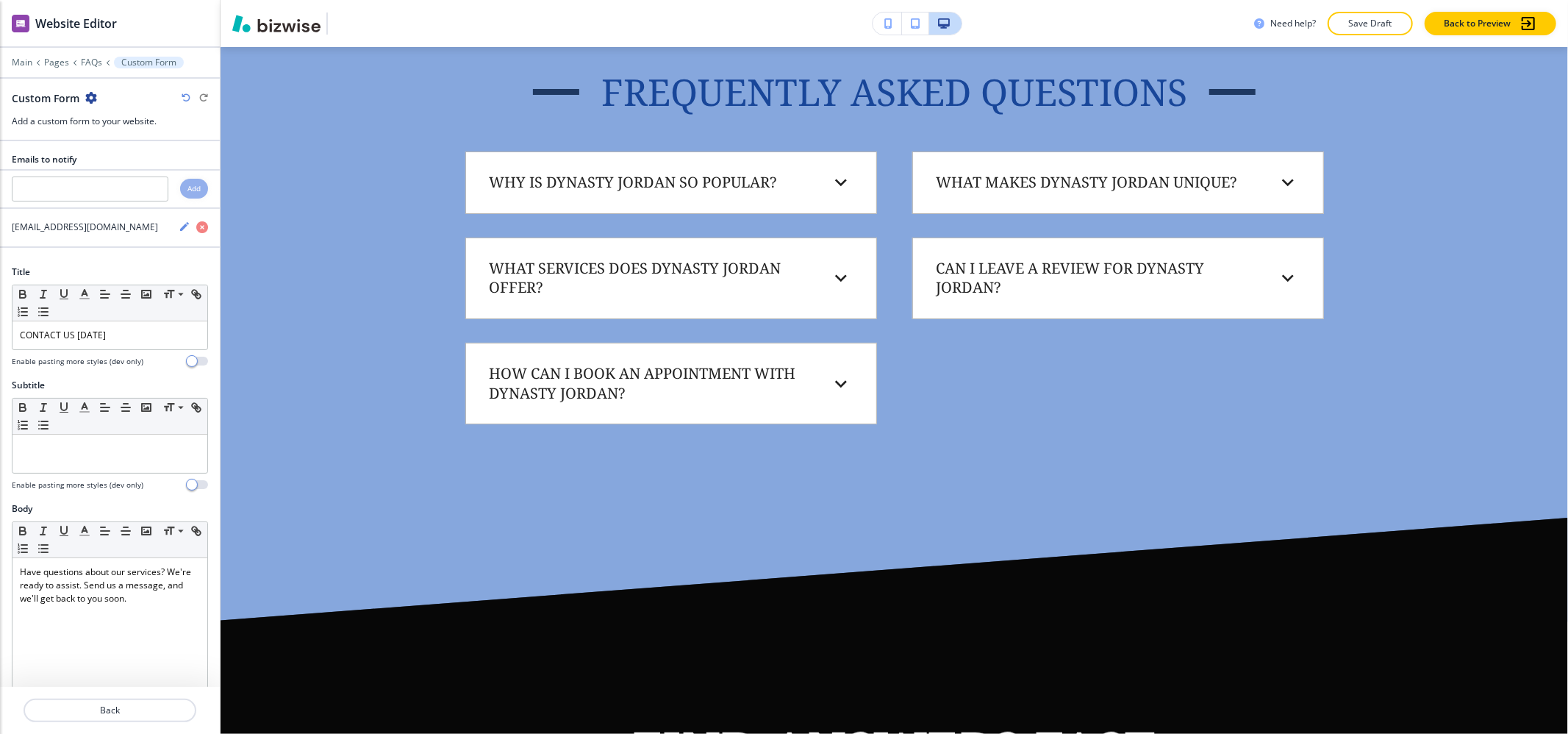
scroll to position [0, 0]
